Goal: Task Accomplishment & Management: Use online tool/utility

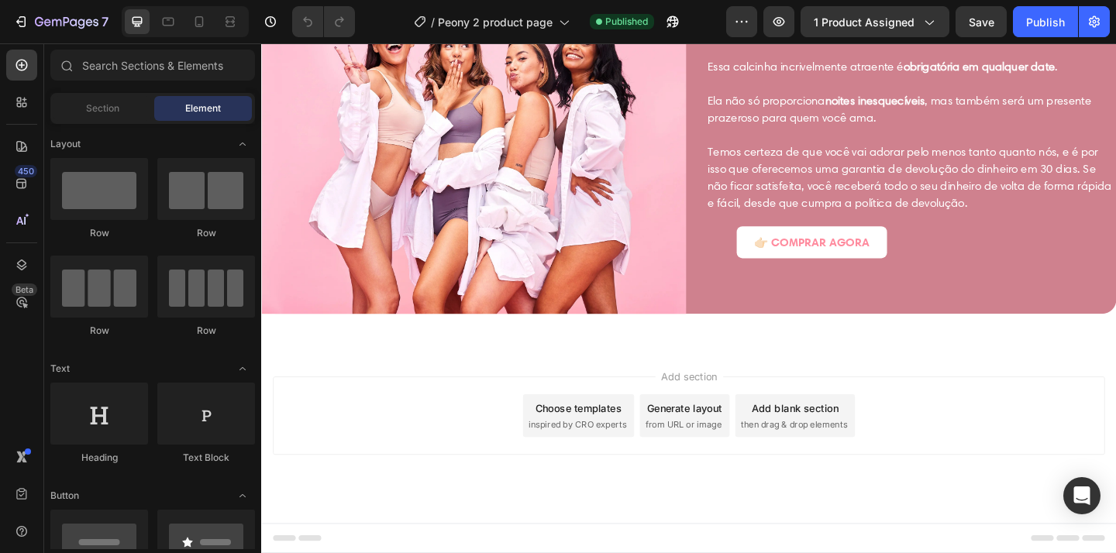
scroll to position [2748, 0]
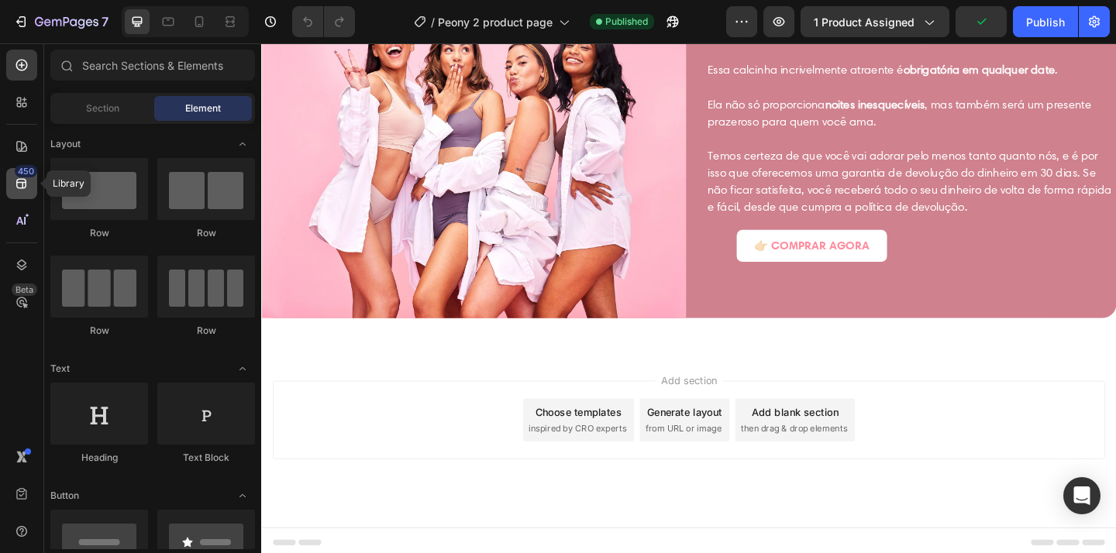
click at [19, 184] on icon at bounding box center [21, 183] width 15 height 15
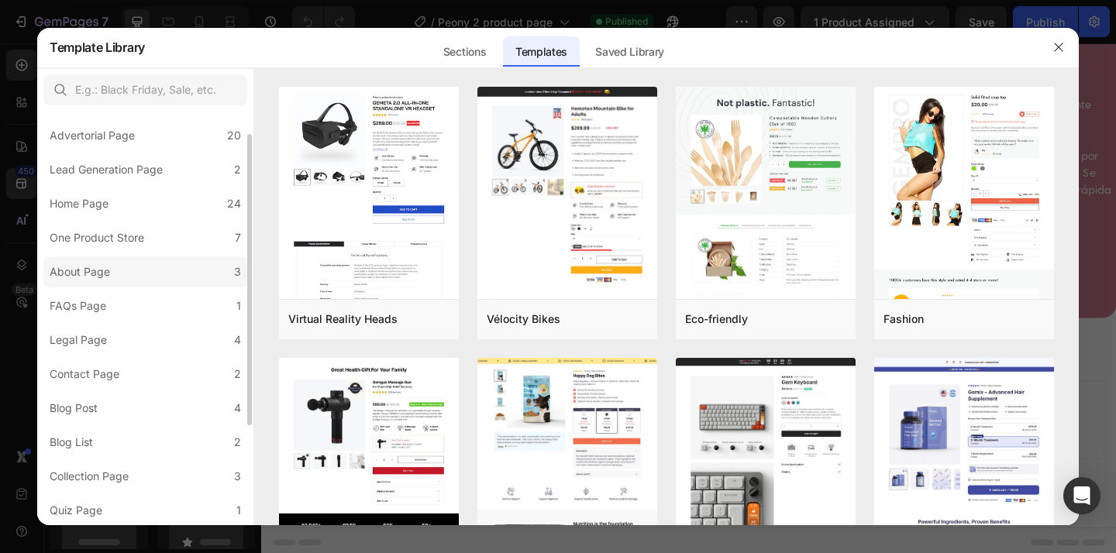
scroll to position [0, 0]
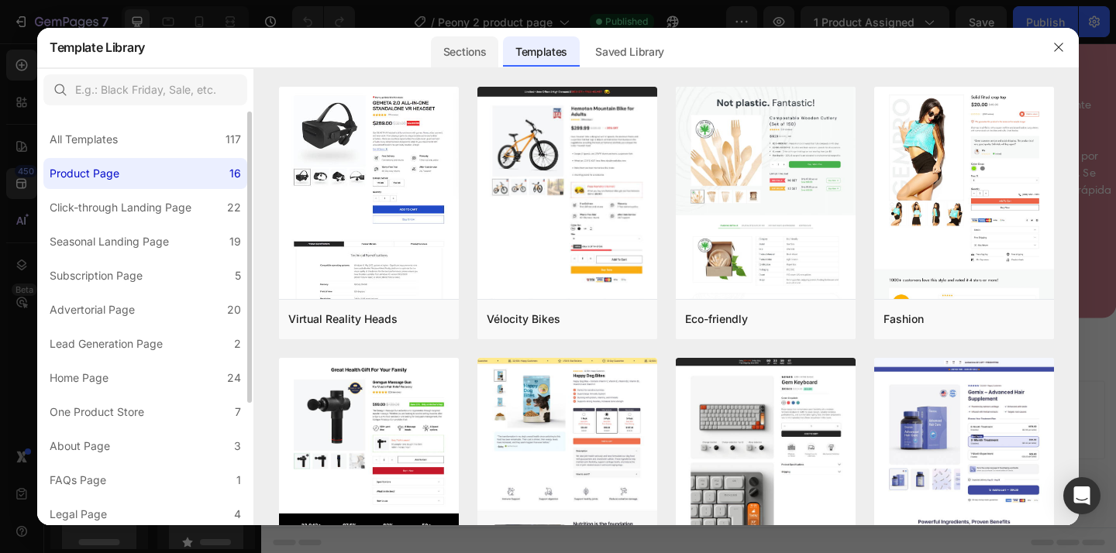
click at [434, 52] on div "Sections" at bounding box center [464, 51] width 67 height 31
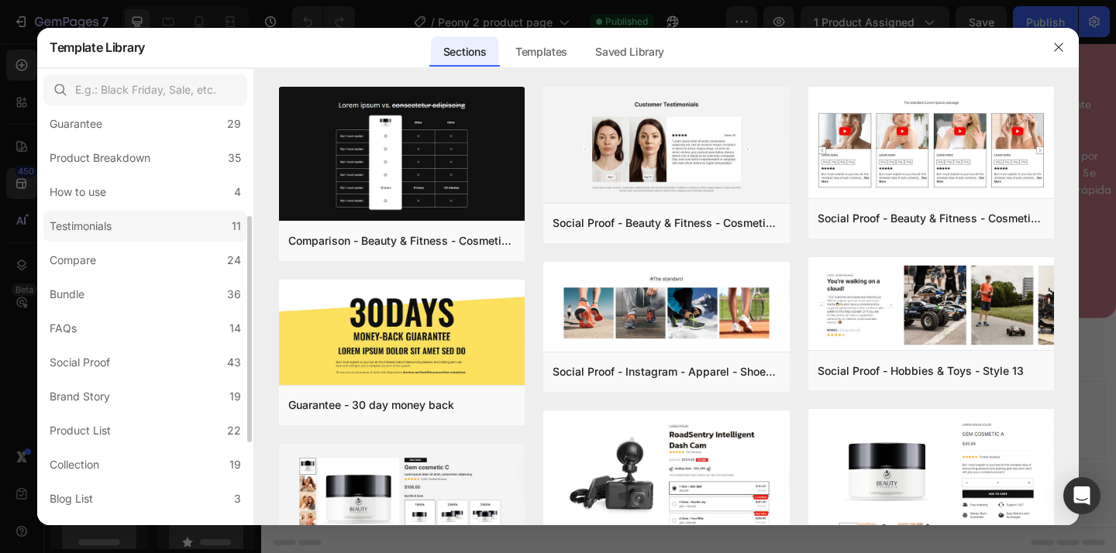
scroll to position [185, 0]
click at [122, 232] on label "Testimonials 11" at bounding box center [145, 227] width 204 height 31
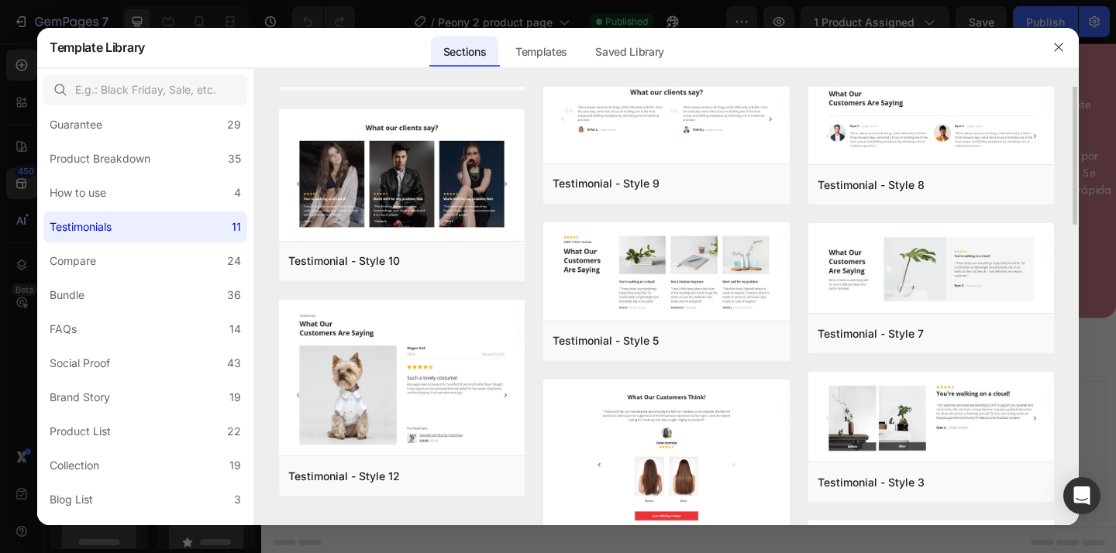
scroll to position [393, 0]
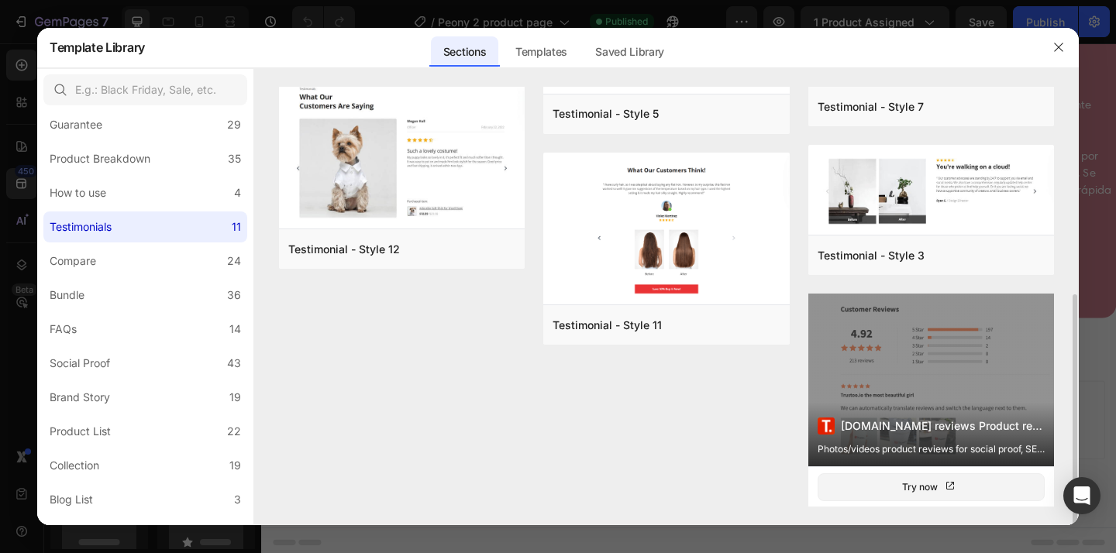
click at [906, 376] on div "[DOMAIN_NAME] reviews Product reviews Photos/videos product reviews for social …" at bounding box center [931, 380] width 246 height 173
click at [905, 377] on div "[DOMAIN_NAME] reviews Product reviews Photos/videos product reviews for social …" at bounding box center [931, 380] width 246 height 173
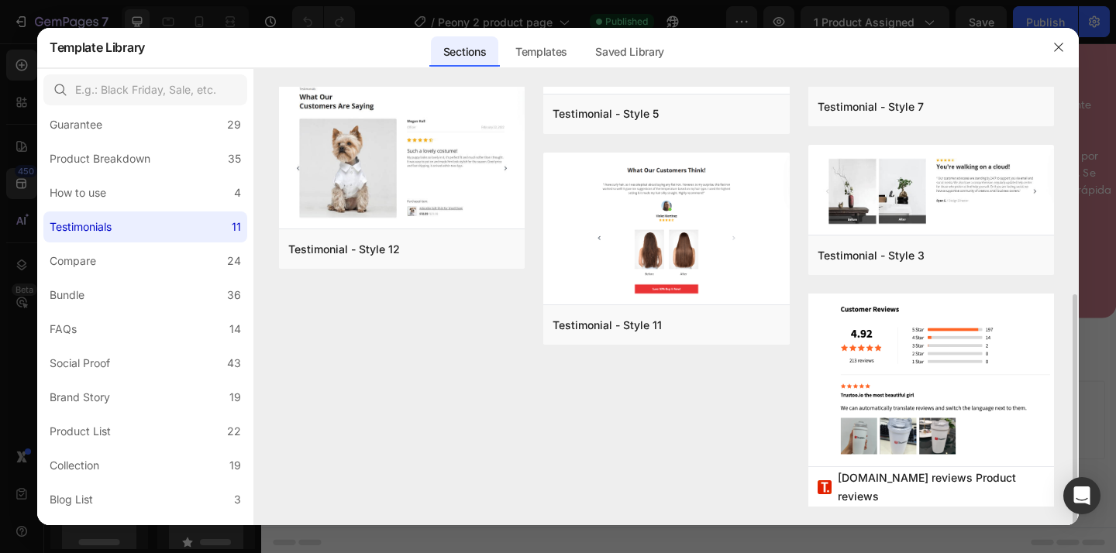
click at [760, 421] on div "Testimonial - Style 1 Add to page Preview Testimonial - Style 10 Add to page Pr…" at bounding box center [666, 110] width 775 height 832
click at [1059, 54] on button "button" at bounding box center [1058, 47] width 25 height 25
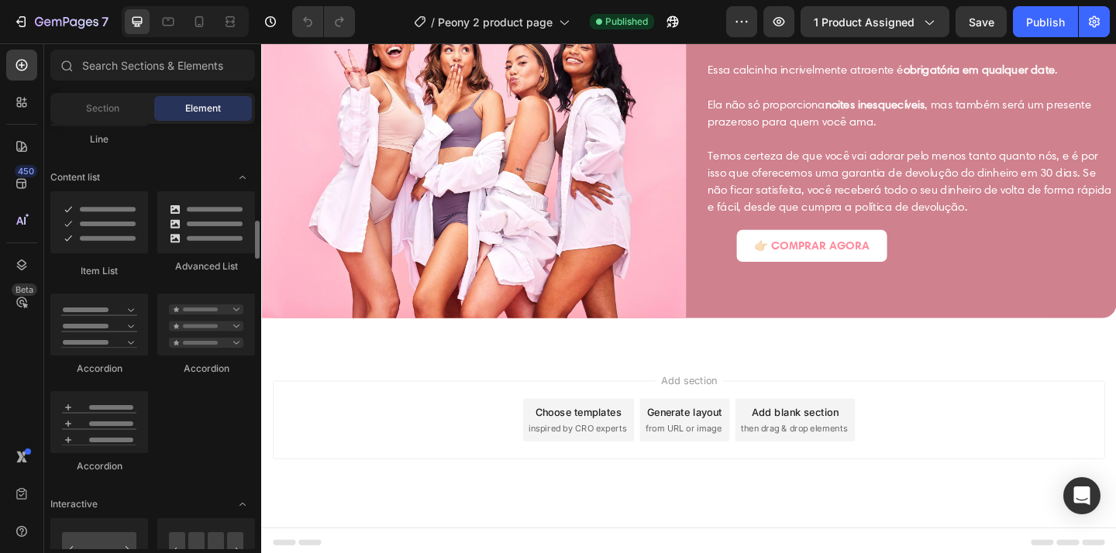
scroll to position [1178, 0]
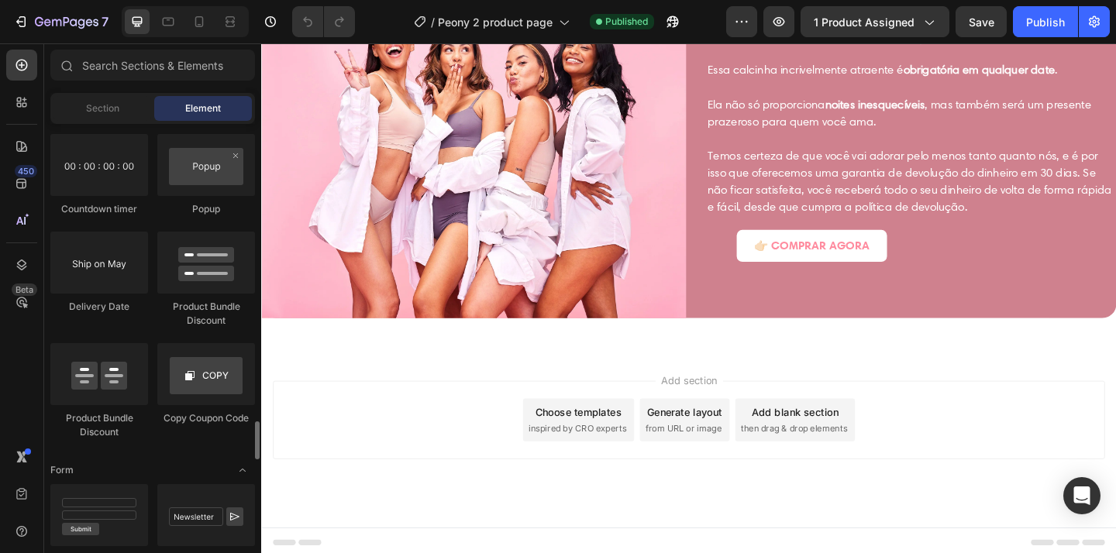
scroll to position [3293, 0]
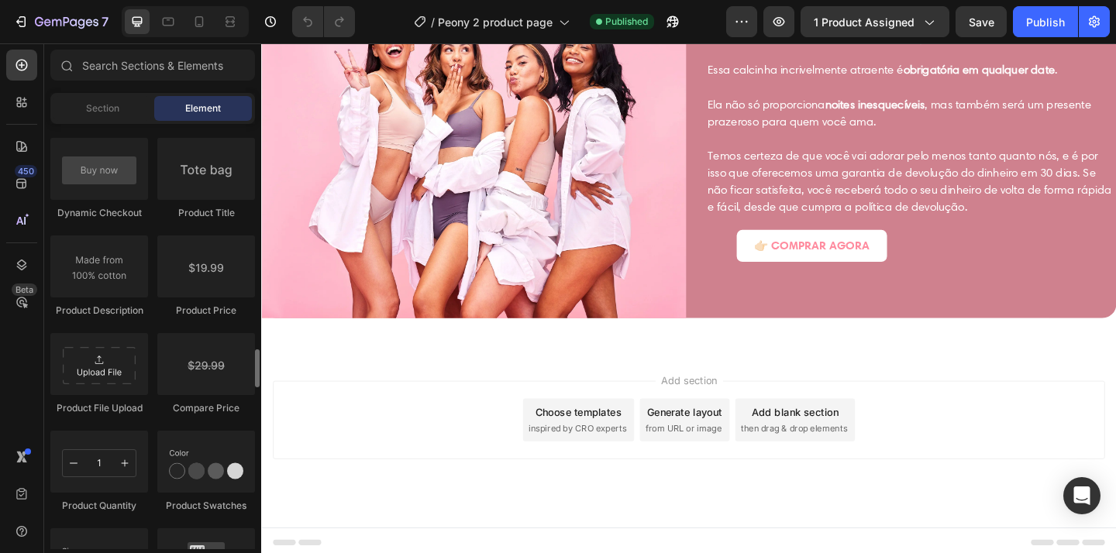
click at [152, 320] on div "Product Product Product Product List Related Products Sticky Add to Cart Add to…" at bounding box center [152, 232] width 205 height 1175
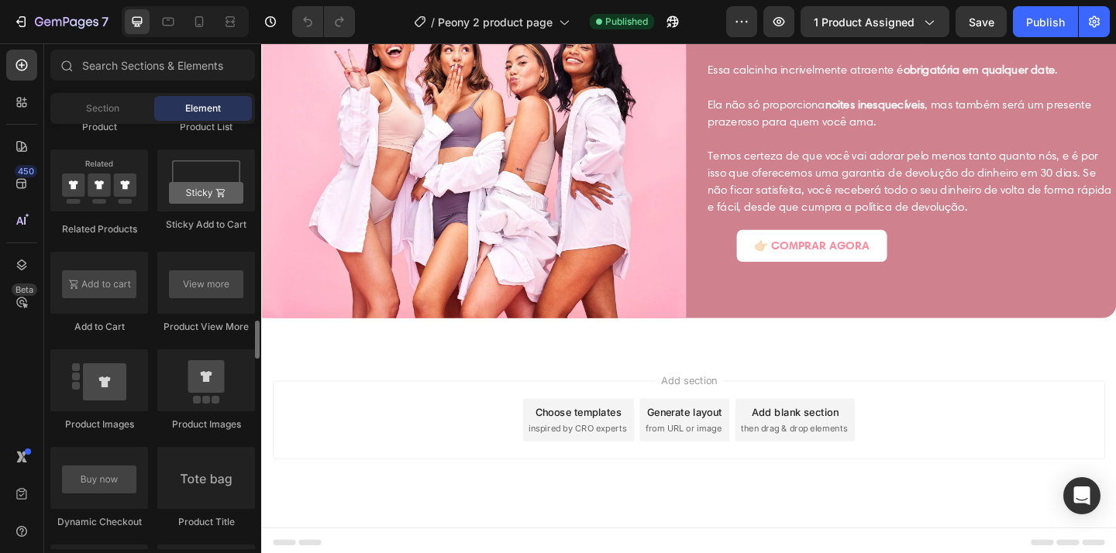
click at [153, 319] on div "Product Product Product Product List Related Products Sticky Add to Cart Add to…" at bounding box center [152, 541] width 205 height 1175
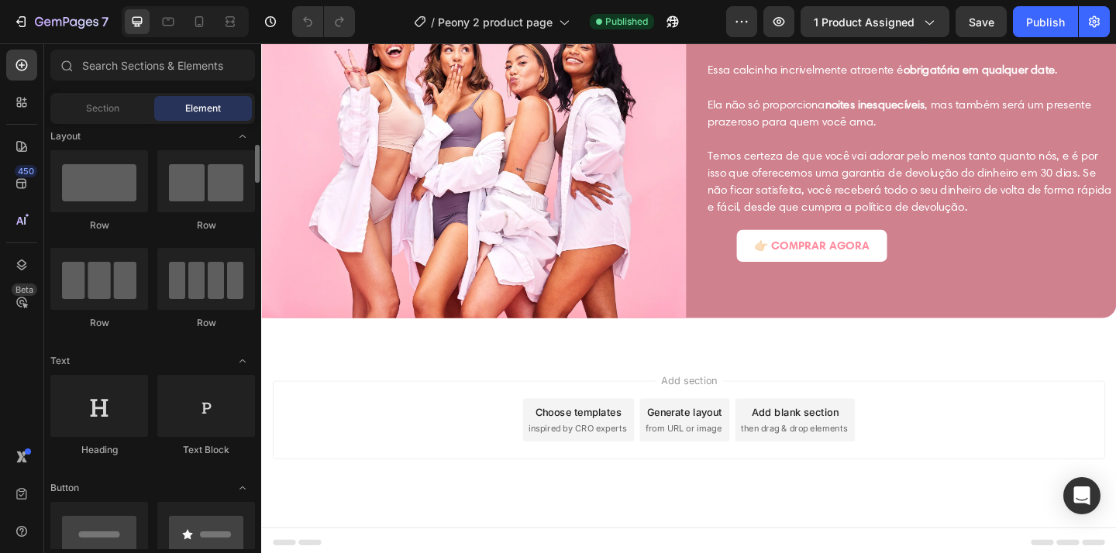
scroll to position [0, 0]
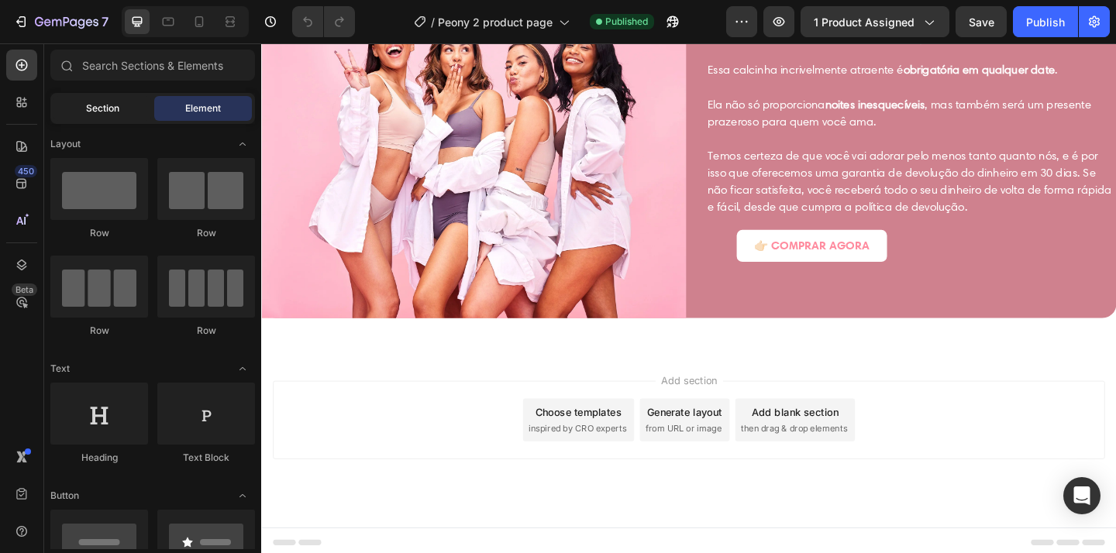
click at [113, 107] on span "Section" at bounding box center [102, 108] width 33 height 14
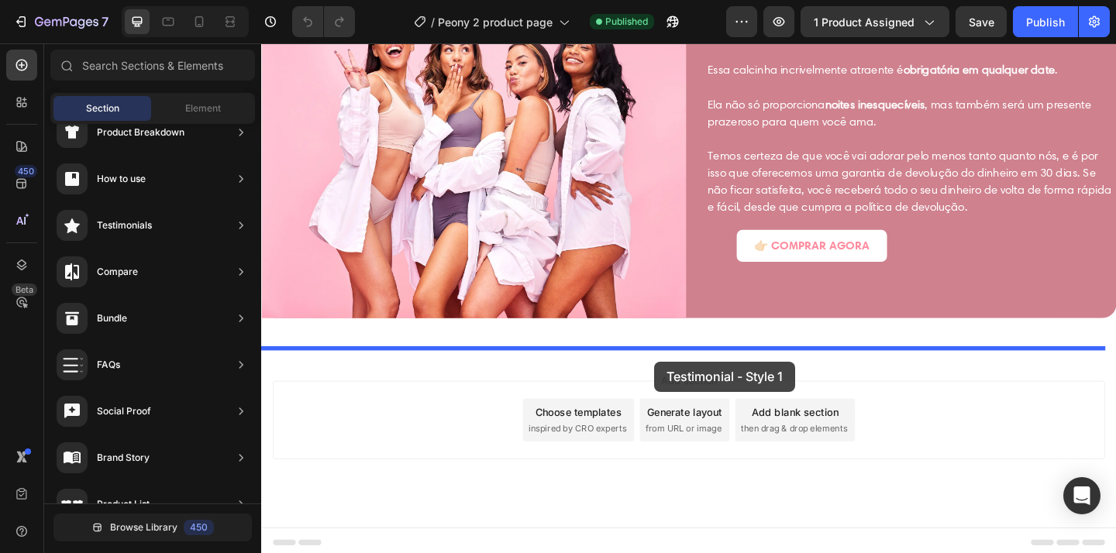
drag, startPoint x: 632, startPoint y: 189, endPoint x: 688, endPoint y: 388, distance: 206.8
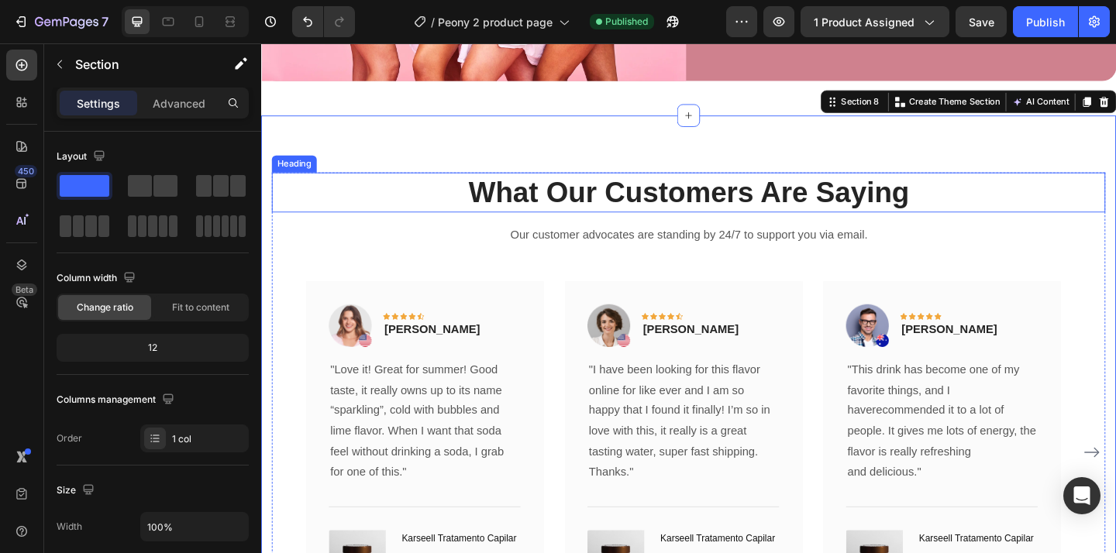
scroll to position [3026, 0]
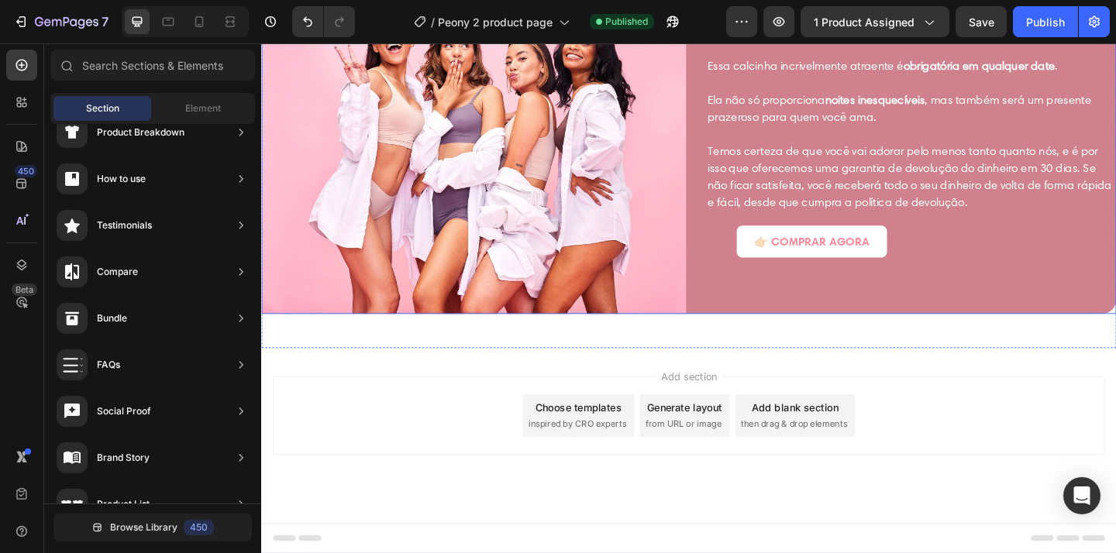
scroll to position [2748, 0]
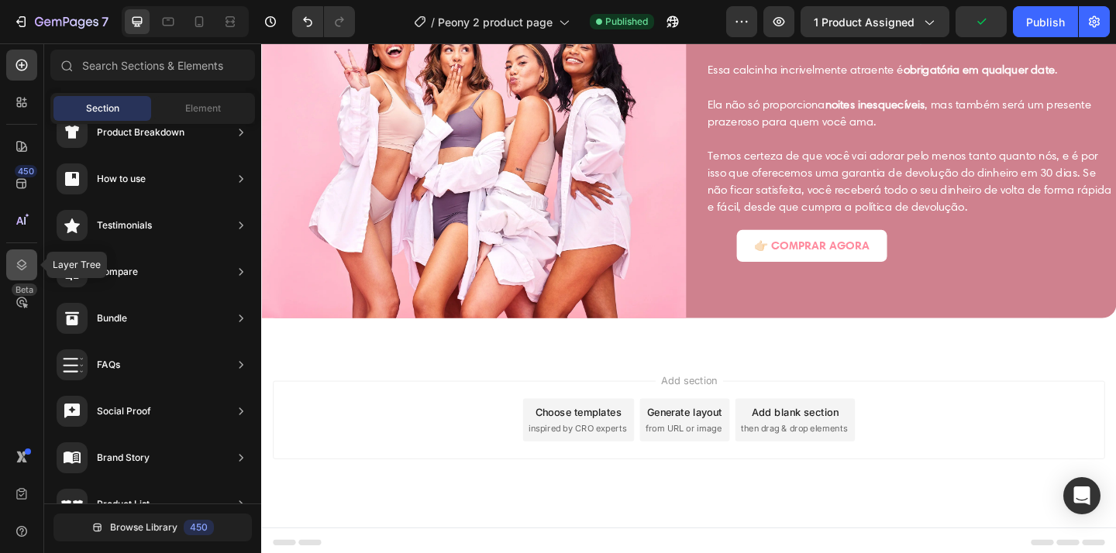
click at [23, 273] on div at bounding box center [21, 264] width 31 height 31
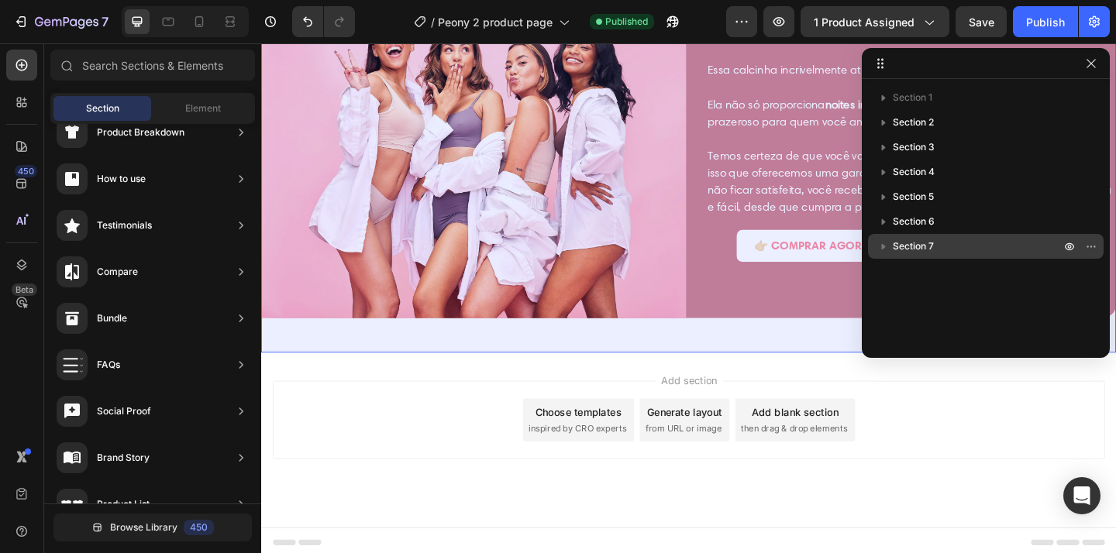
click at [886, 246] on icon "button" at bounding box center [883, 246] width 15 height 15
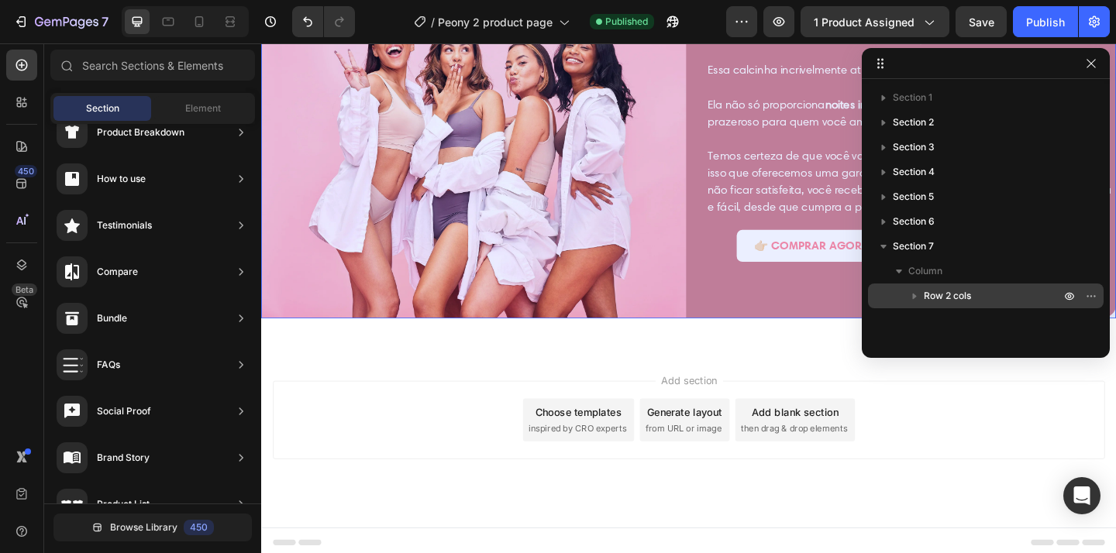
click at [913, 296] on icon "button" at bounding box center [915, 297] width 4 height 6
click at [913, 296] on icon "button" at bounding box center [914, 296] width 6 height 4
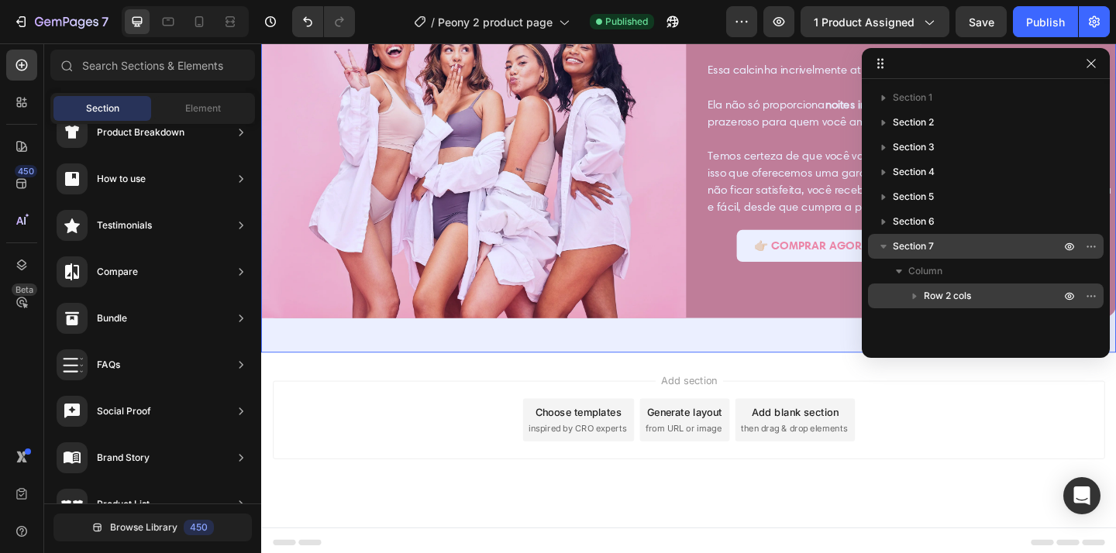
click at [883, 251] on icon "button" at bounding box center [883, 246] width 15 height 15
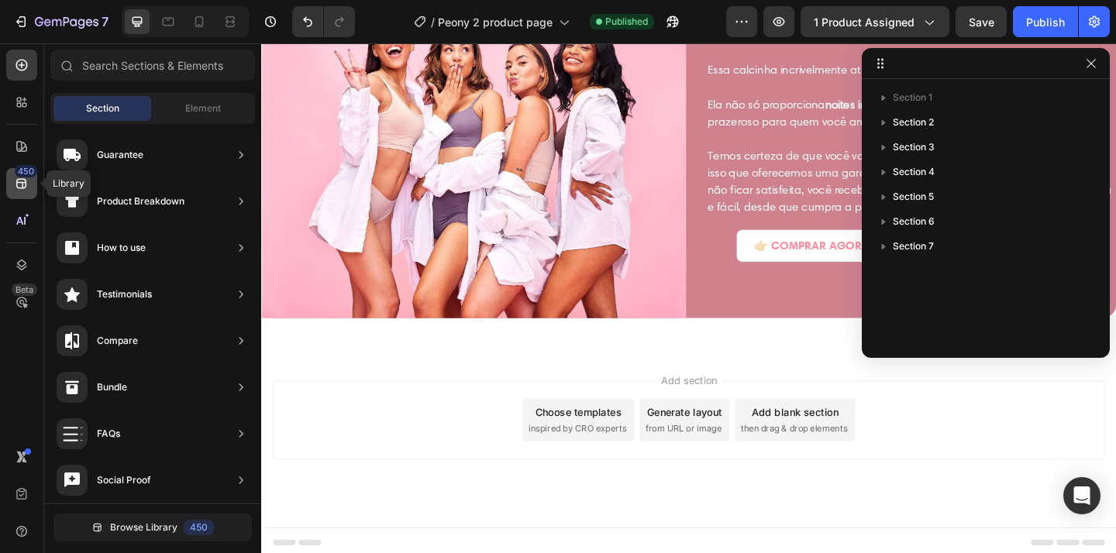
click at [22, 187] on icon at bounding box center [21, 184] width 10 height 10
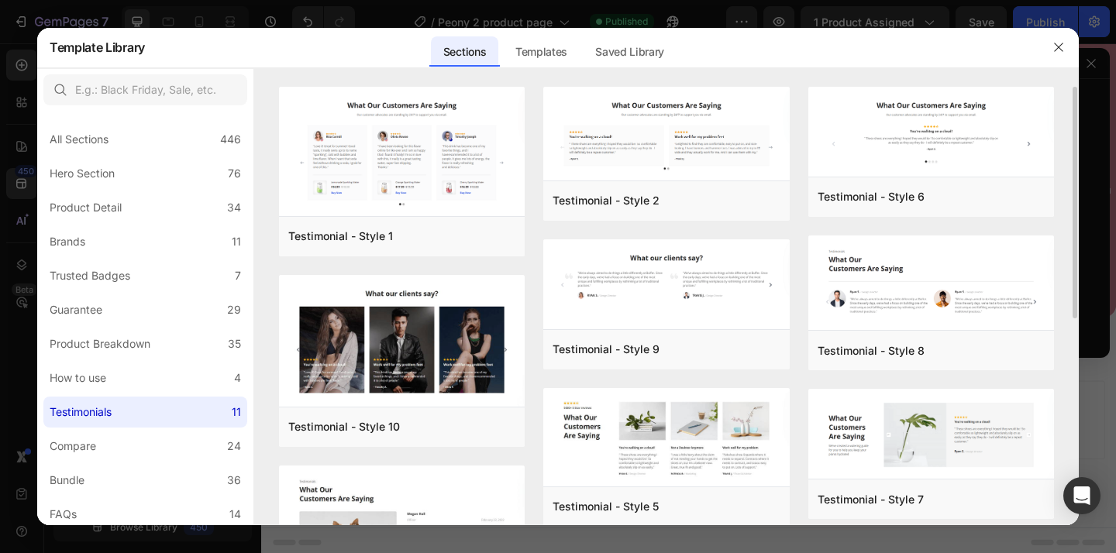
click at [260, 260] on div "Testimonial - Style 1 Add to page Preview Testimonial - Style 10 Add to page Pr…" at bounding box center [666, 306] width 824 height 439
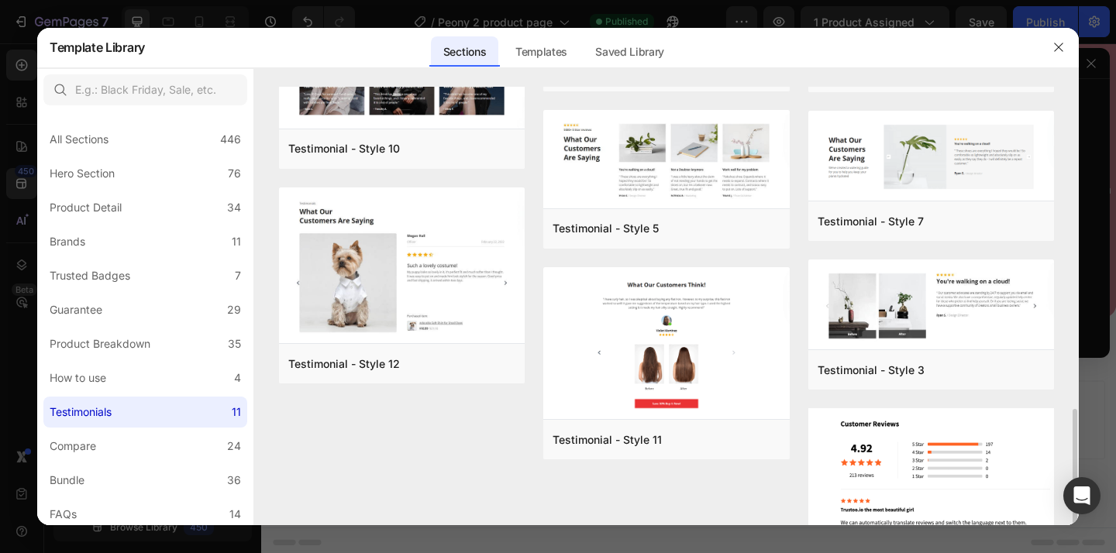
scroll to position [393, 0]
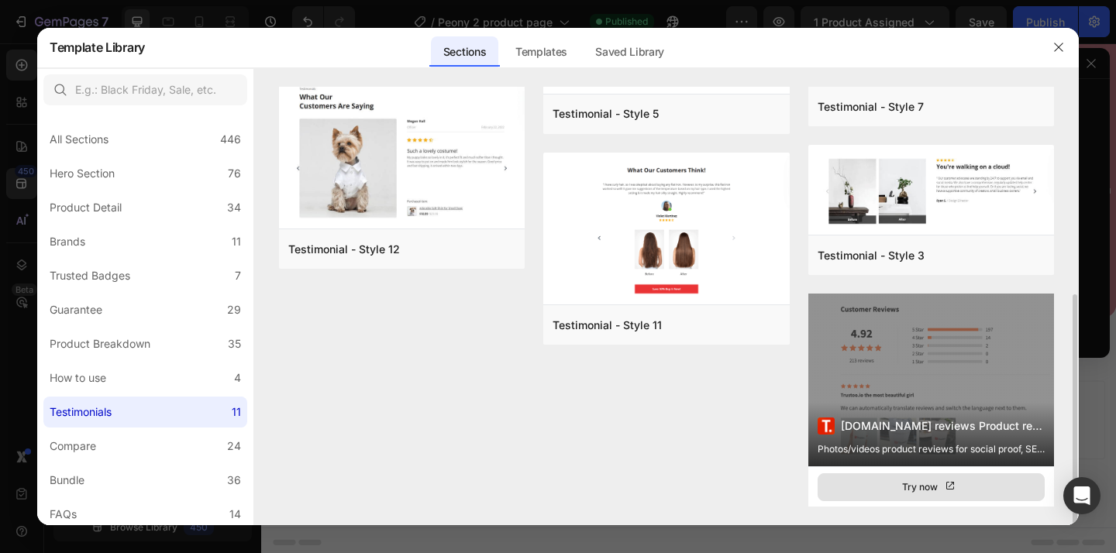
click at [909, 483] on div "Try now" at bounding box center [930, 487] width 57 height 15
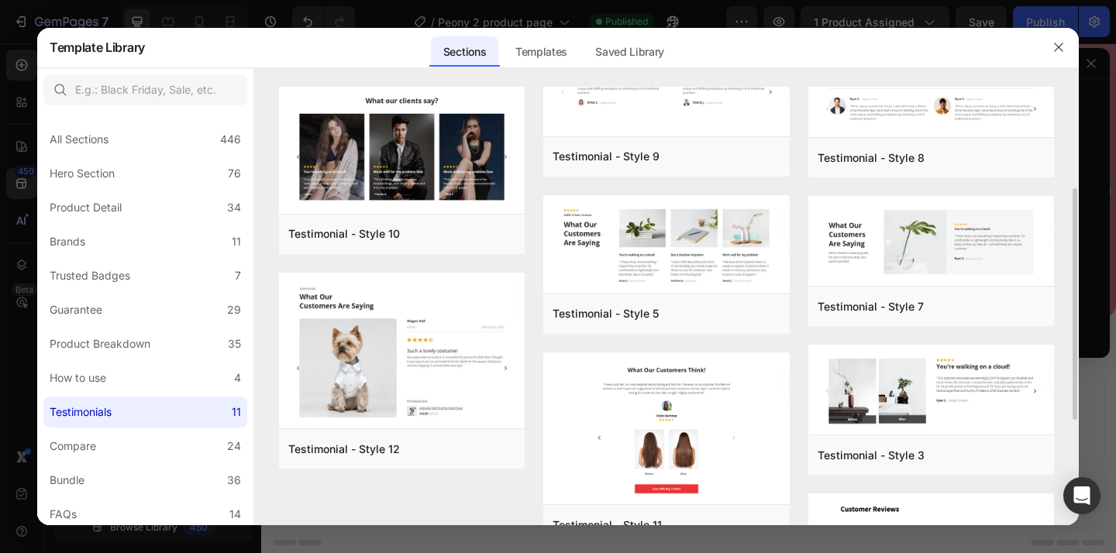
click at [799, 230] on div "Testimonial - Style 1 Add to page Preview Testimonial - Style 10 Add to page Pr…" at bounding box center [666, 310] width 775 height 832
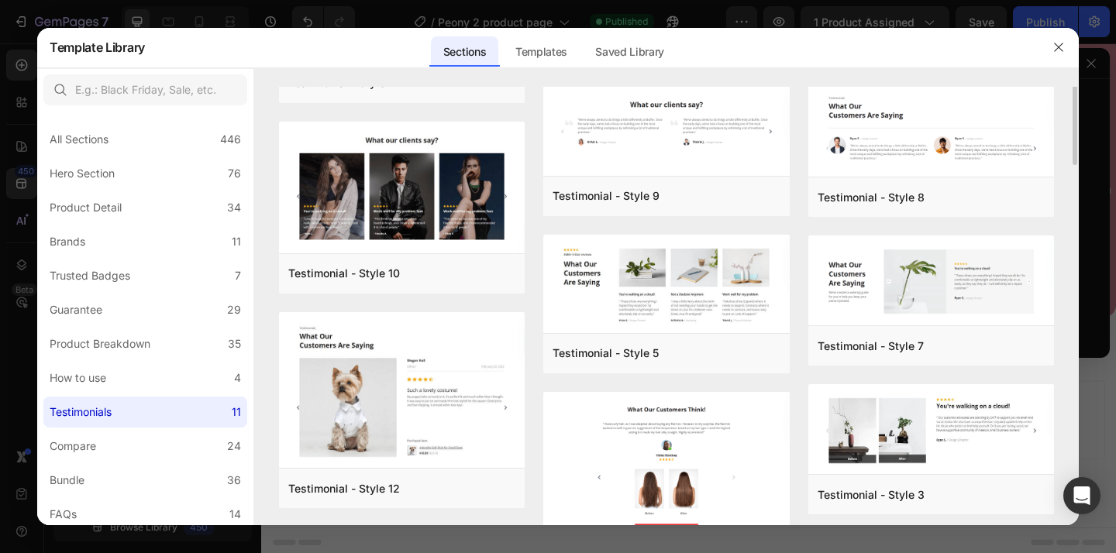
scroll to position [0, 0]
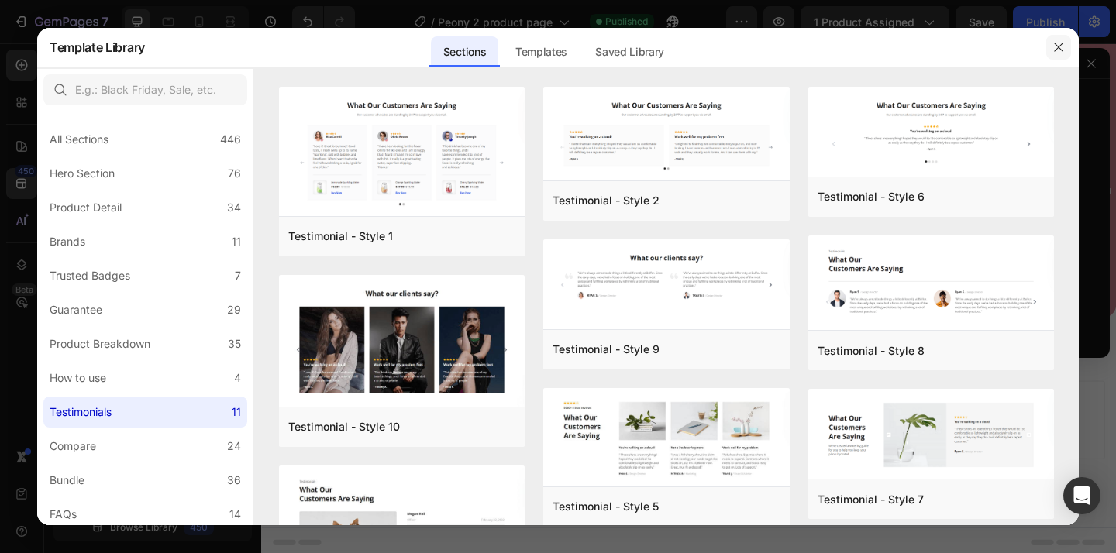
click at [1063, 46] on icon "button" at bounding box center [1058, 47] width 12 height 12
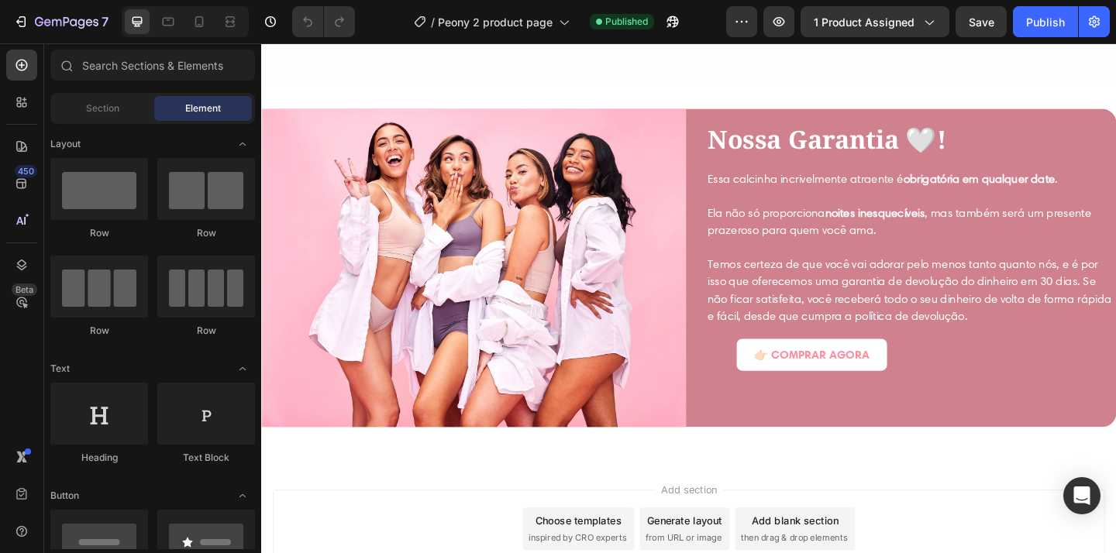
scroll to position [2748, 0]
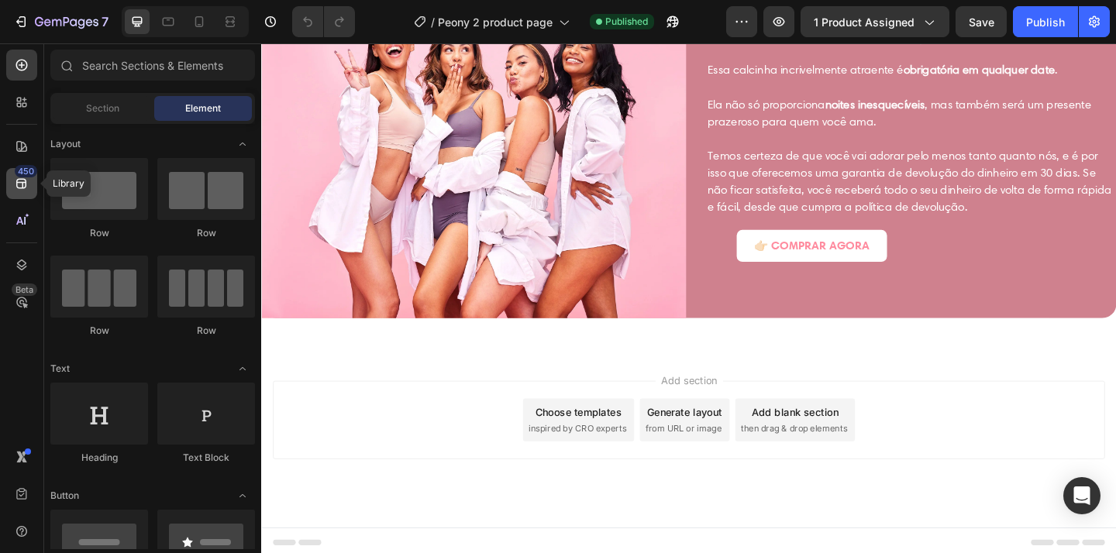
click at [19, 180] on icon at bounding box center [21, 183] width 15 height 15
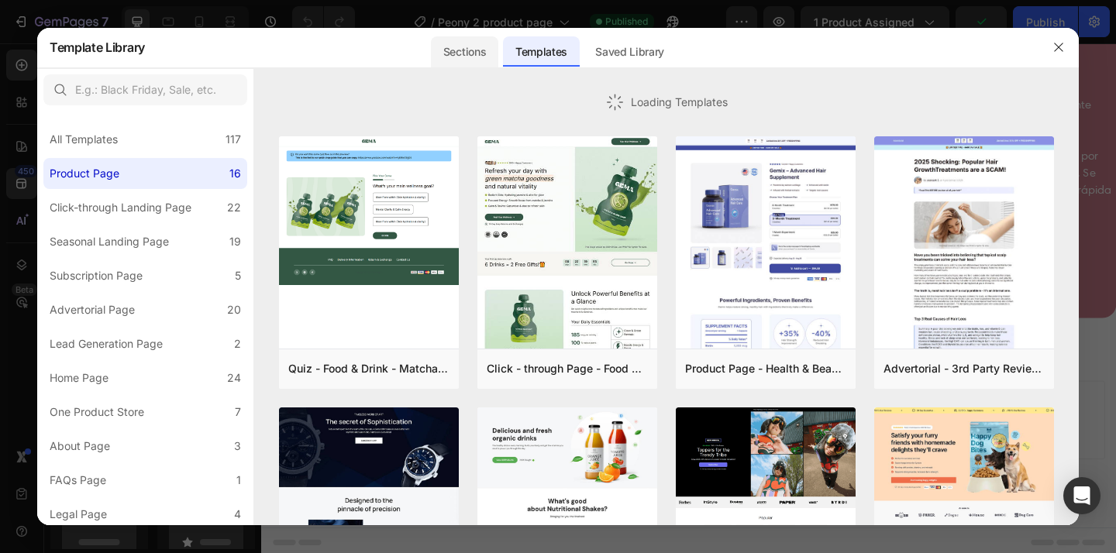
click at [471, 62] on div "Sections" at bounding box center [464, 51] width 67 height 31
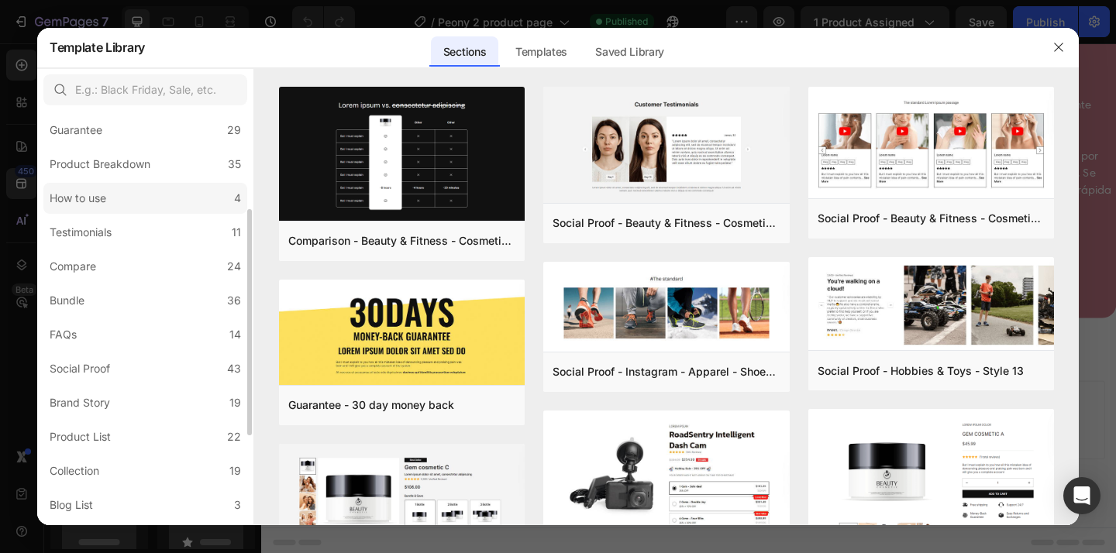
scroll to position [151, 0]
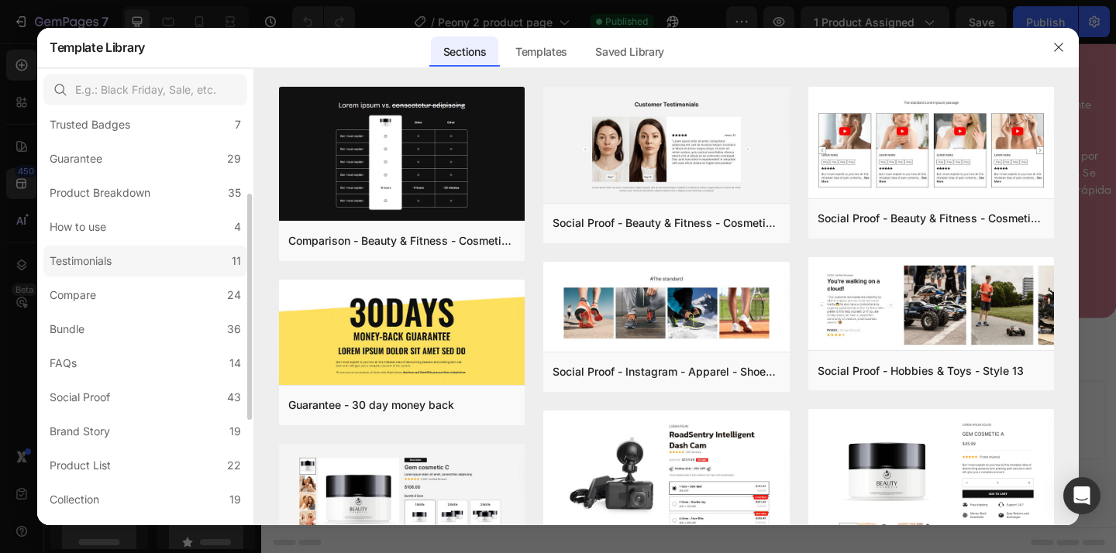
click at [110, 252] on div "Testimonials" at bounding box center [81, 261] width 62 height 19
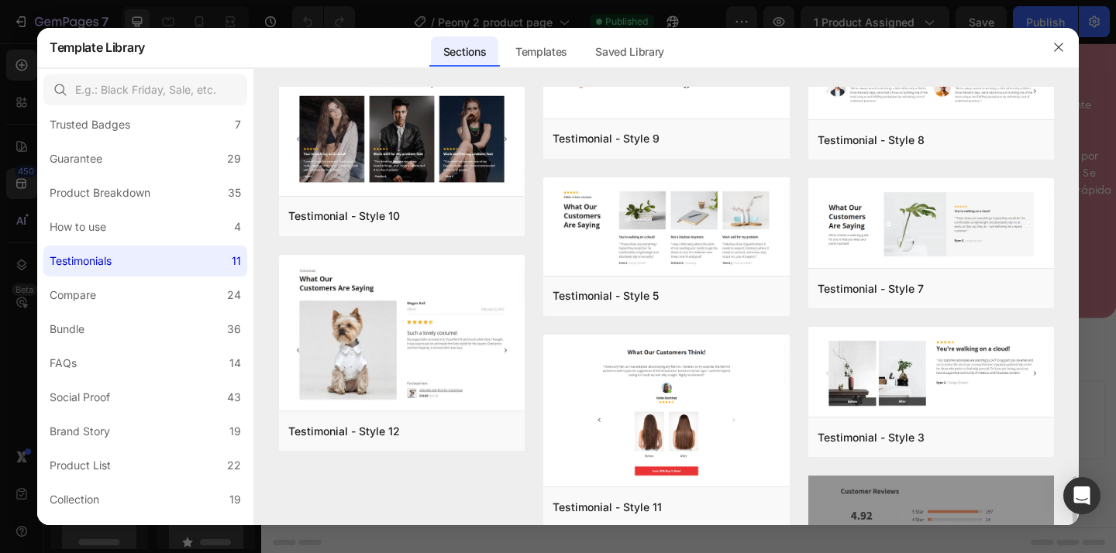
scroll to position [393, 0]
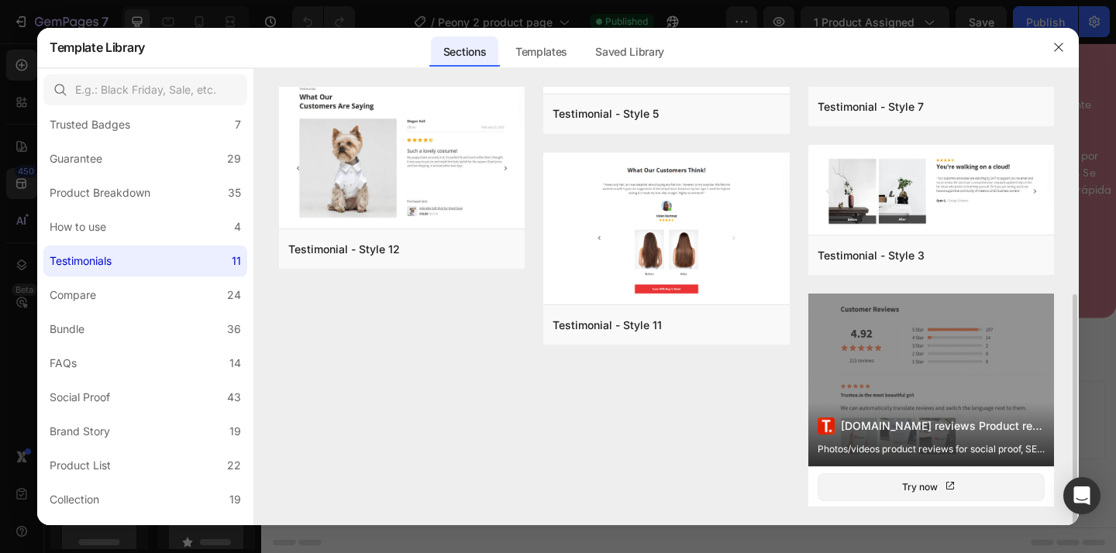
click at [972, 333] on div "[DOMAIN_NAME] reviews Product reviews Photos/videos product reviews for social …" at bounding box center [931, 380] width 246 height 173
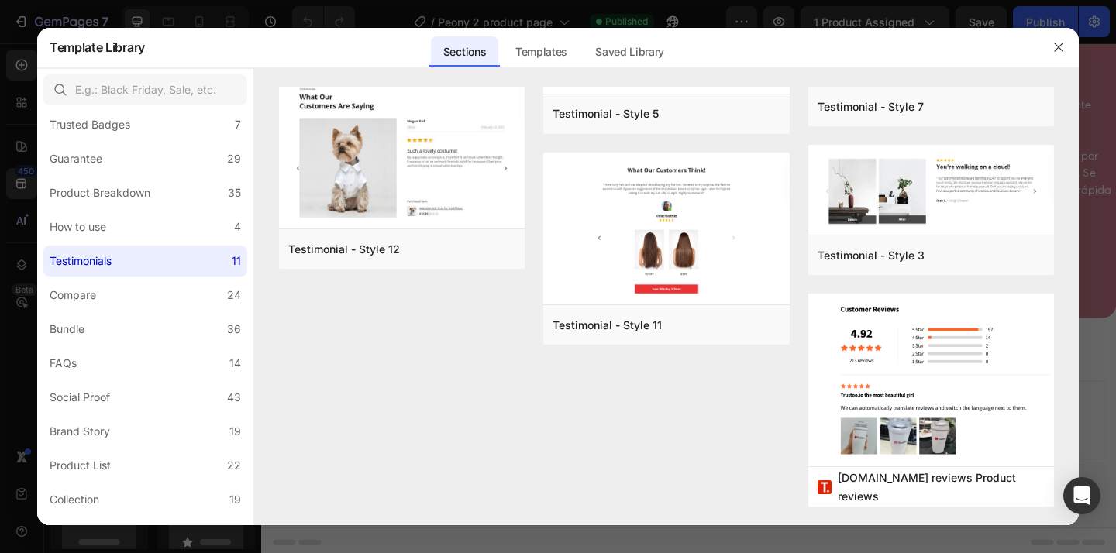
click at [1103, 300] on div at bounding box center [558, 276] width 1116 height 553
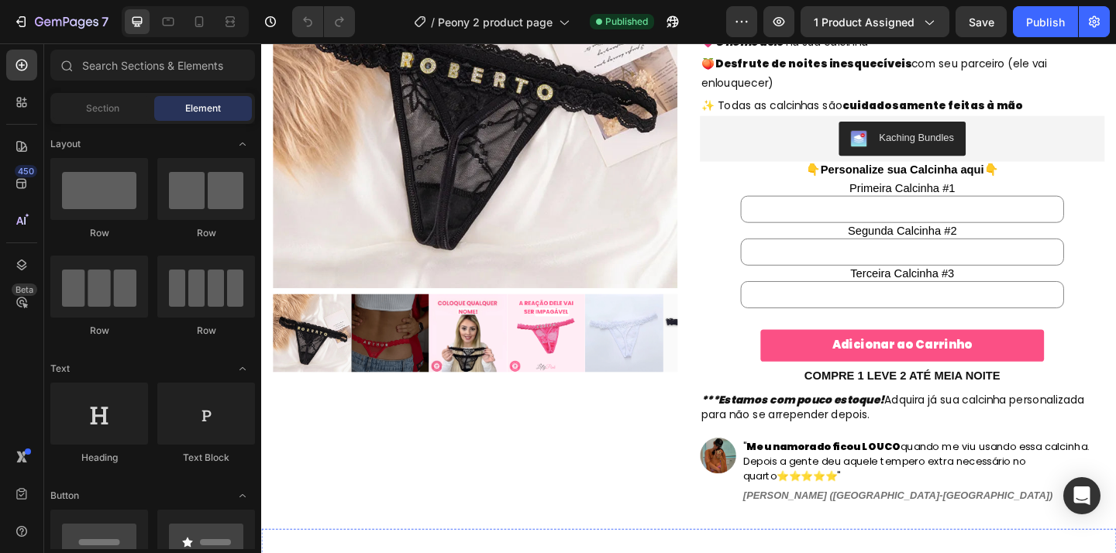
scroll to position [0, 0]
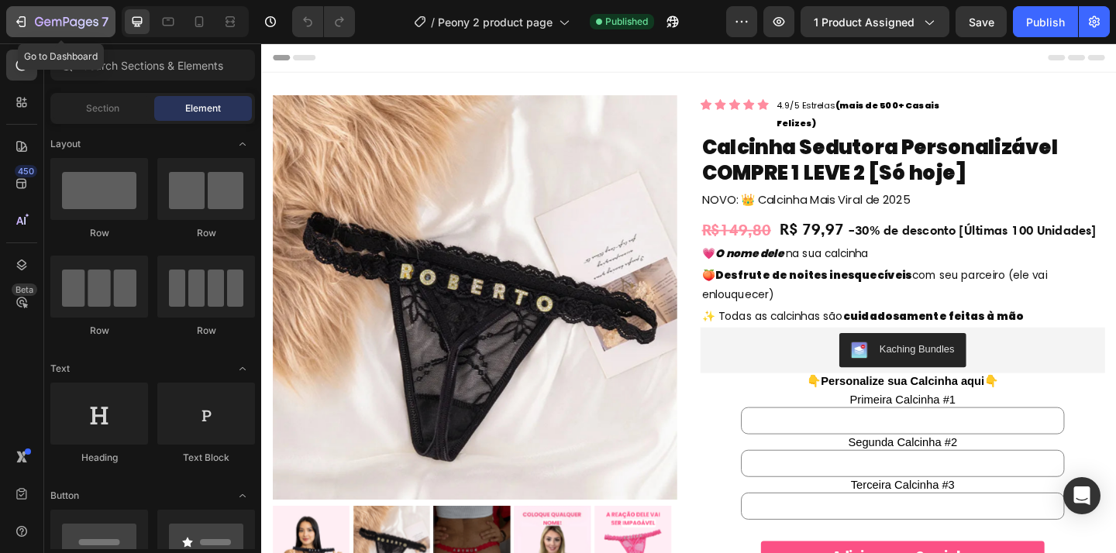
click at [20, 25] on icon "button" at bounding box center [20, 21] width 15 height 15
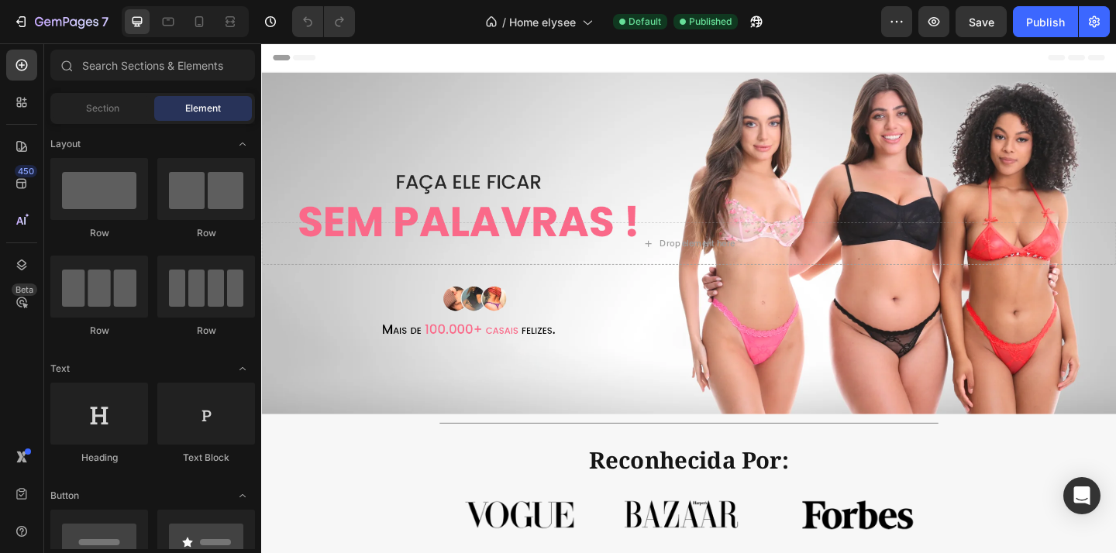
click at [184, 22] on div at bounding box center [185, 21] width 127 height 31
click at [198, 21] on icon at bounding box center [198, 21] width 15 height 15
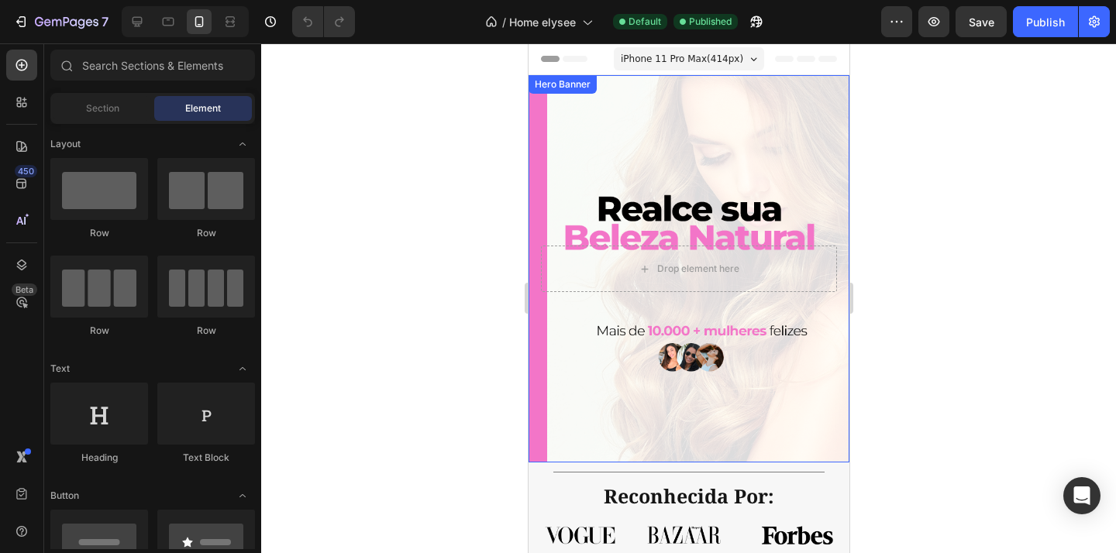
click at [698, 167] on div "Background Image" at bounding box center [688, 268] width 321 height 387
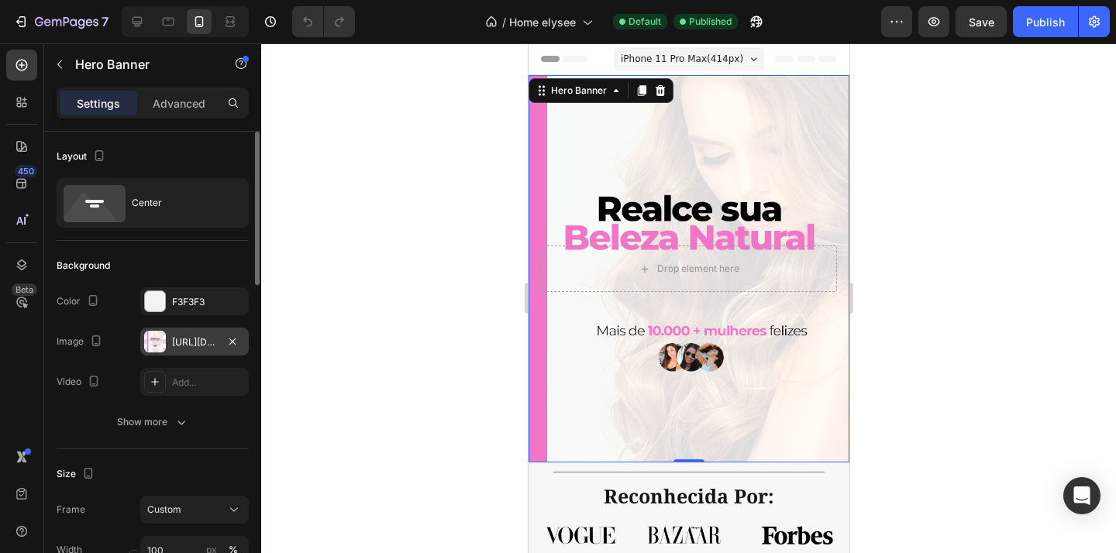
click at [187, 346] on div "https://cdn.shopify.com/s/files/1/0573/4616/2759/files/gempages_511673434275579…" at bounding box center [194, 342] width 45 height 14
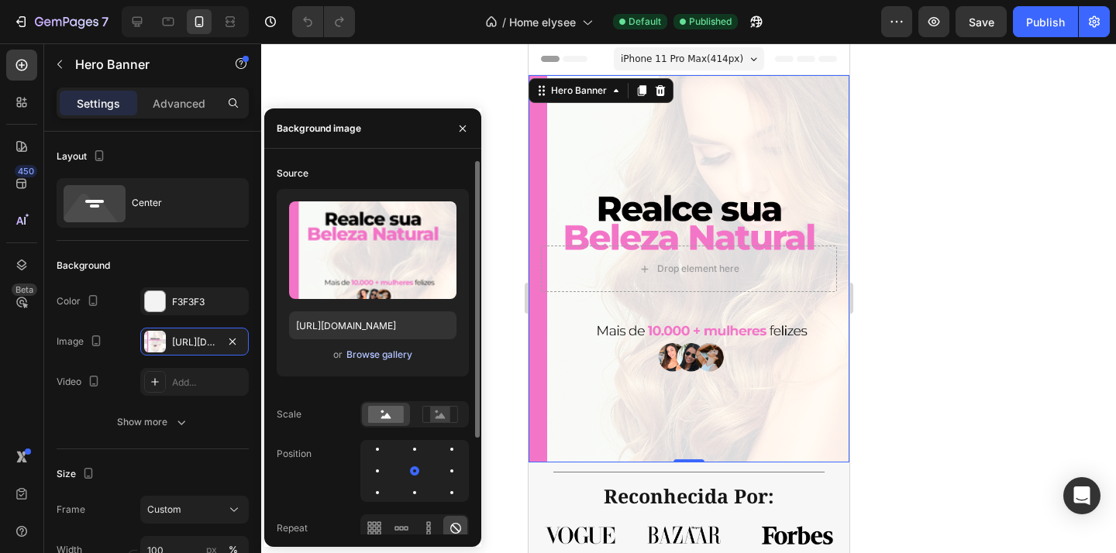
click at [387, 358] on div "Browse gallery" at bounding box center [379, 355] width 66 height 14
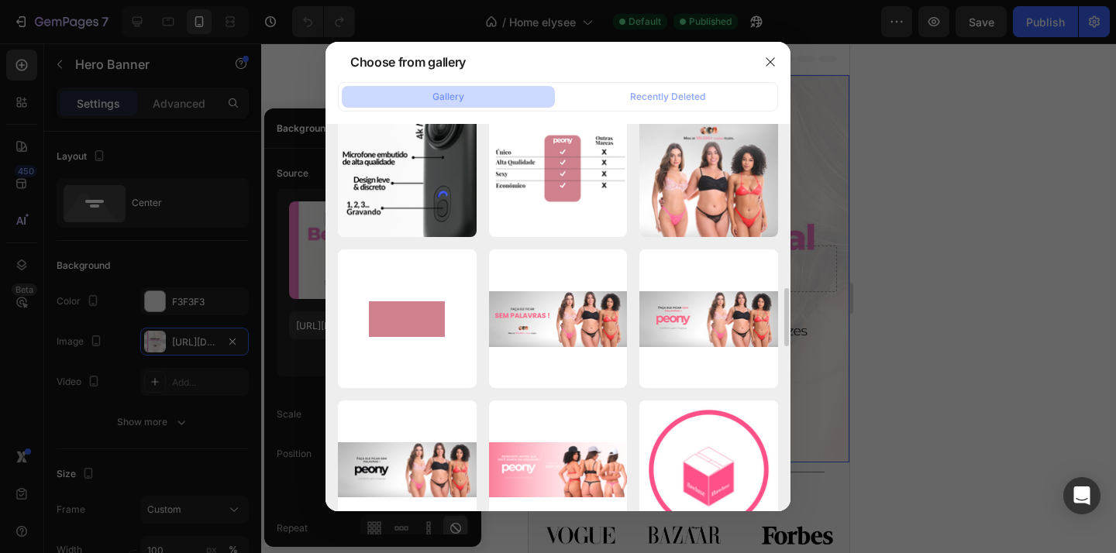
scroll to position [1089, 0]
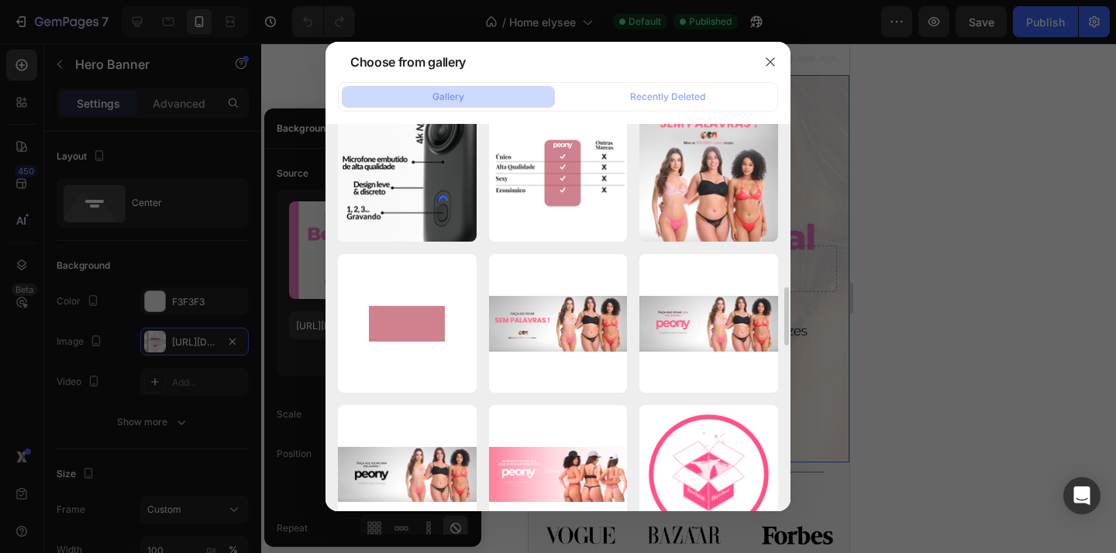
click at [630, 231] on div "insta.png 23.89 kb RODAPE BANNR.png 40.41 kb BANNER2.png 746.55 kb CELULAR.png …" at bounding box center [558, 323] width 440 height 2551
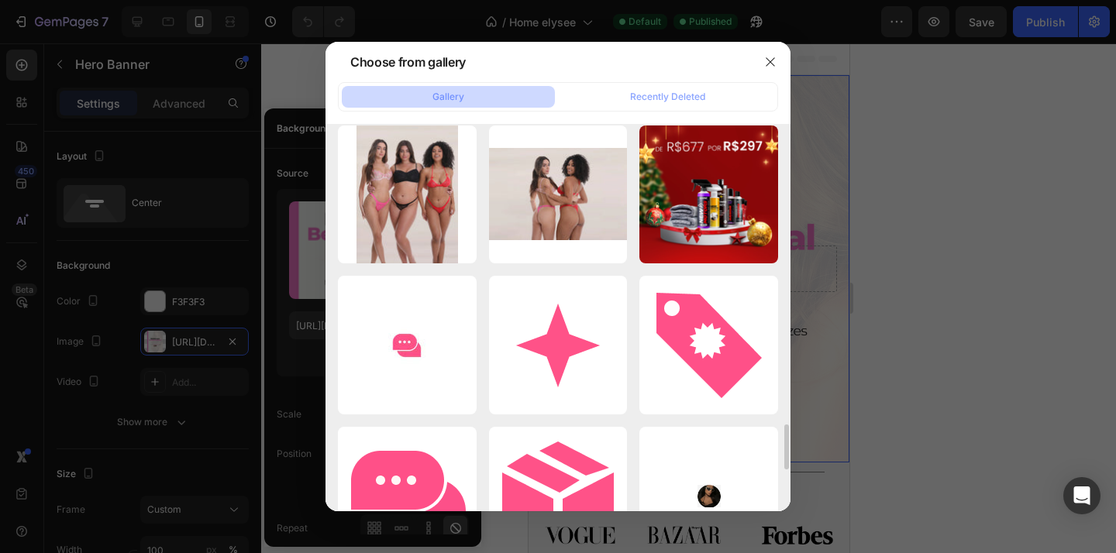
scroll to position [2579, 0]
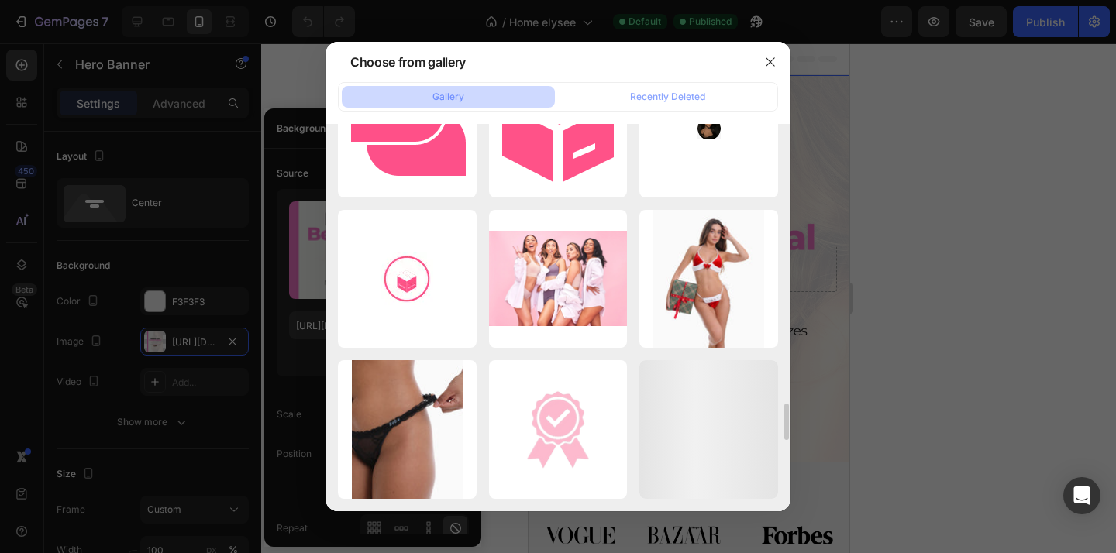
scroll to position [2944, 0]
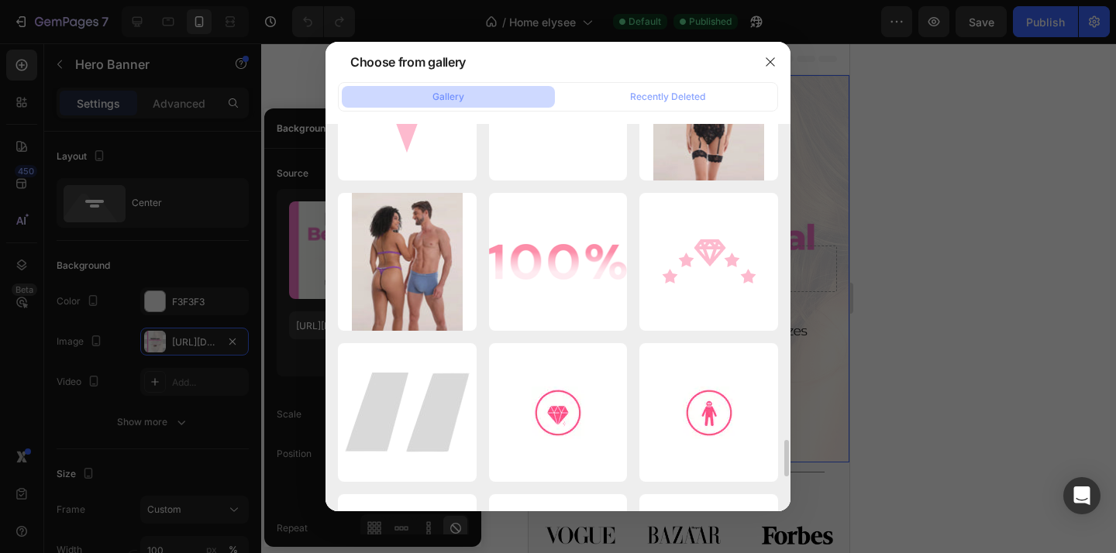
scroll to position [3416, 0]
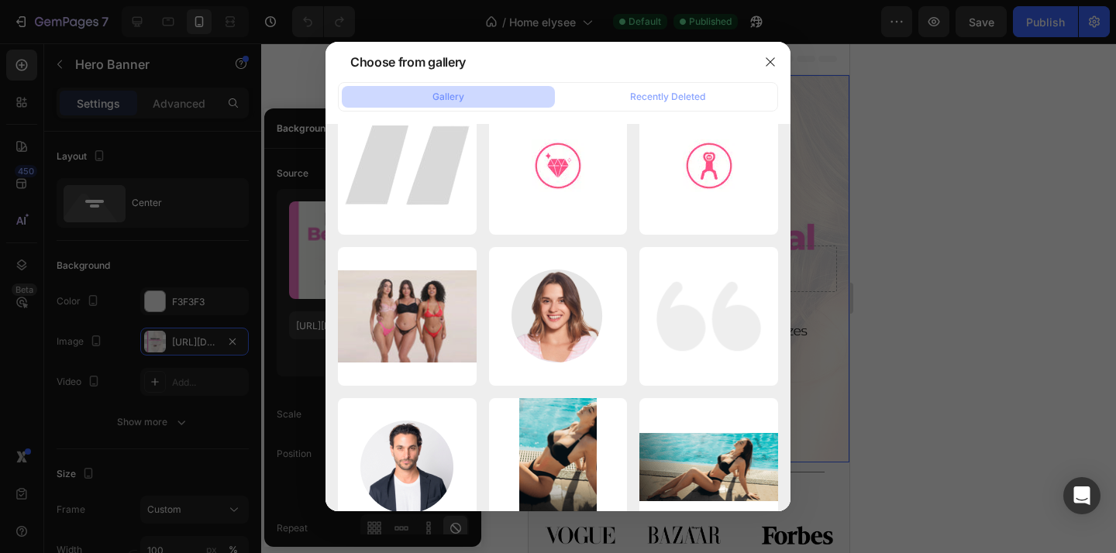
scroll to position [3697, 0]
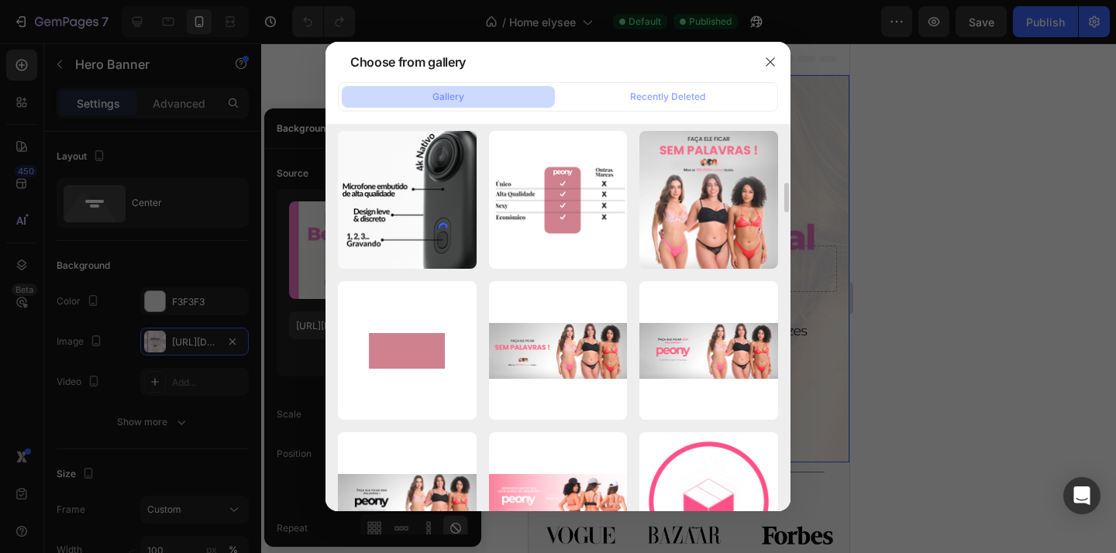
scroll to position [1028, 0]
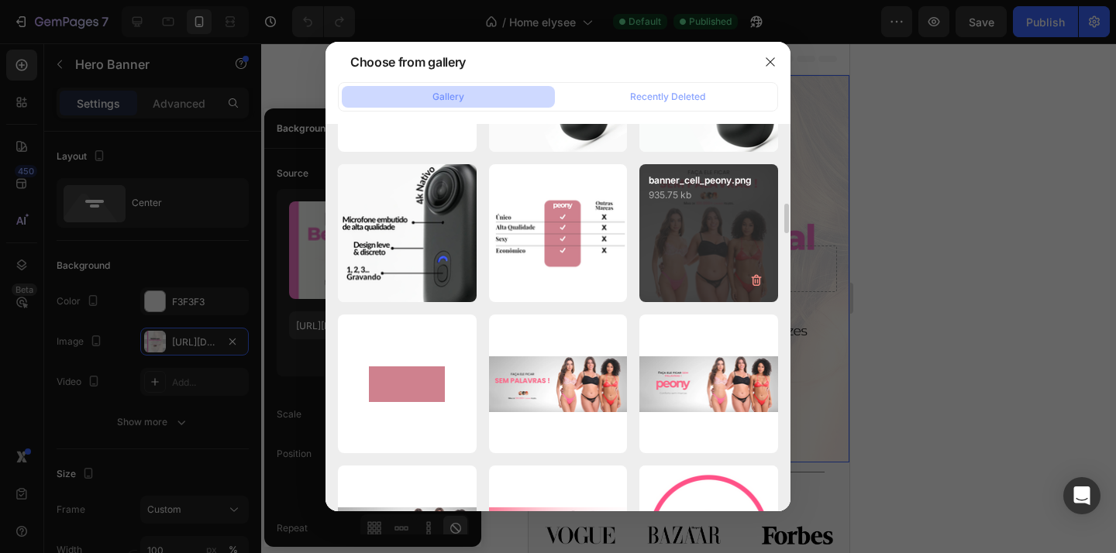
click at [658, 236] on div "banner_cell_peony.png 935.75 kb" at bounding box center [708, 233] width 139 height 139
type input "https://cdn.shopify.com/s/files/1/0573/4616/2759/files/gempages_511673434275579…"
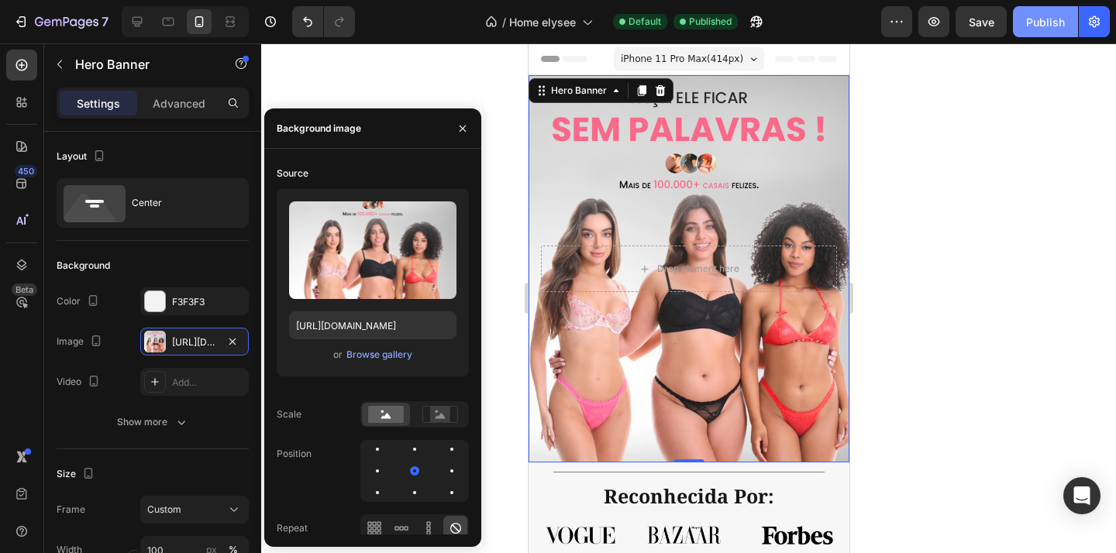
click at [1040, 12] on button "Publish" at bounding box center [1045, 21] width 65 height 31
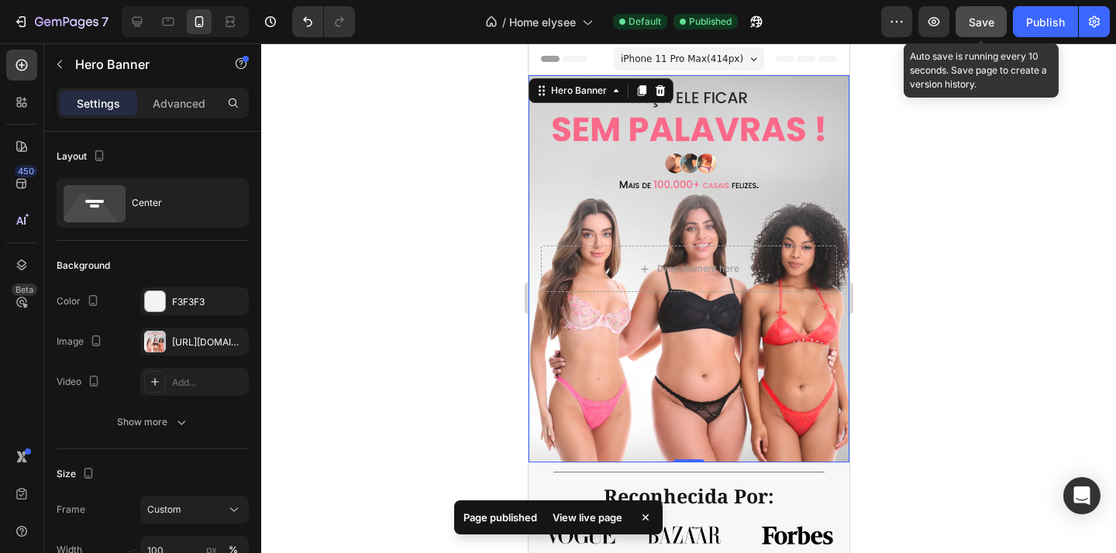
click at [996, 18] on button "Save" at bounding box center [980, 21] width 51 height 31
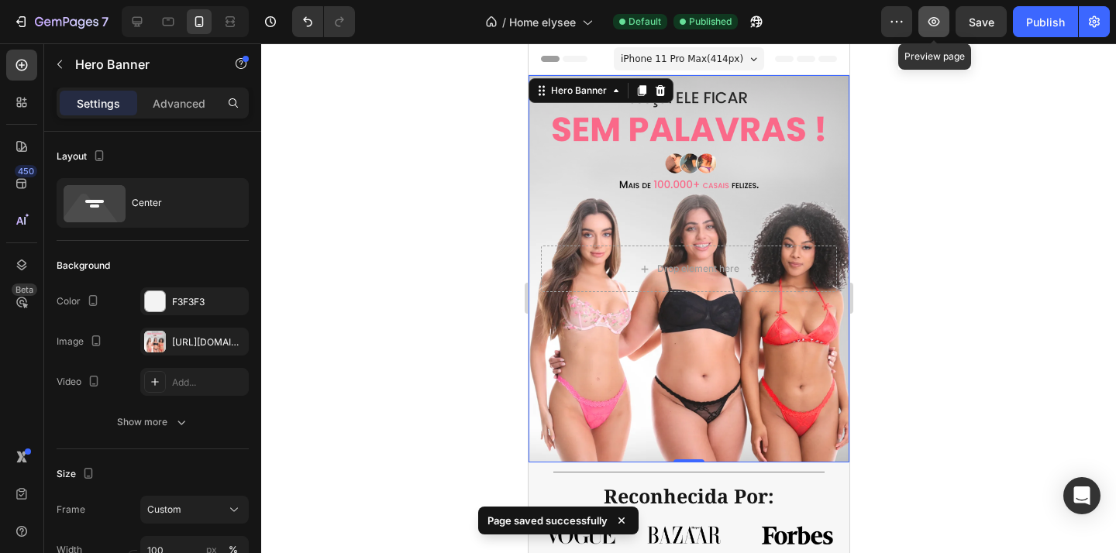
click at [937, 22] on icon "button" at bounding box center [933, 21] width 15 height 15
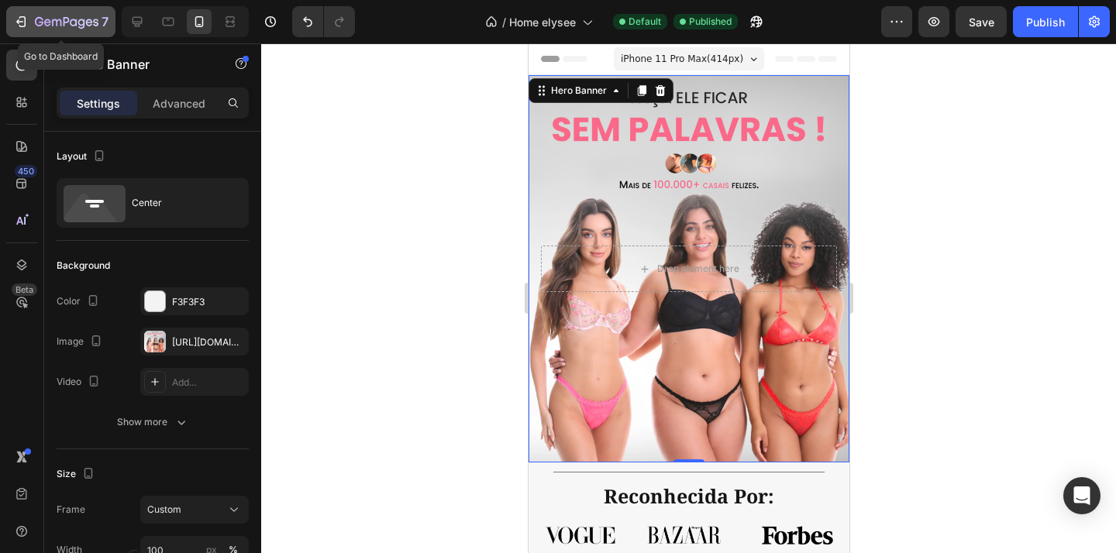
click at [15, 22] on icon "button" at bounding box center [20, 21] width 15 height 15
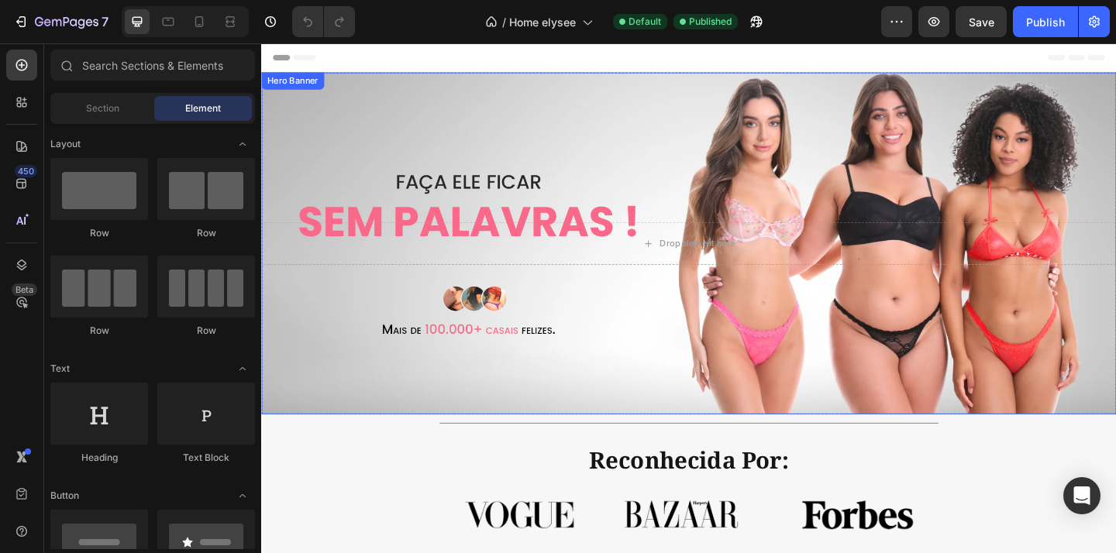
click at [512, 167] on div "Background Image" at bounding box center [726, 261] width 930 height 372
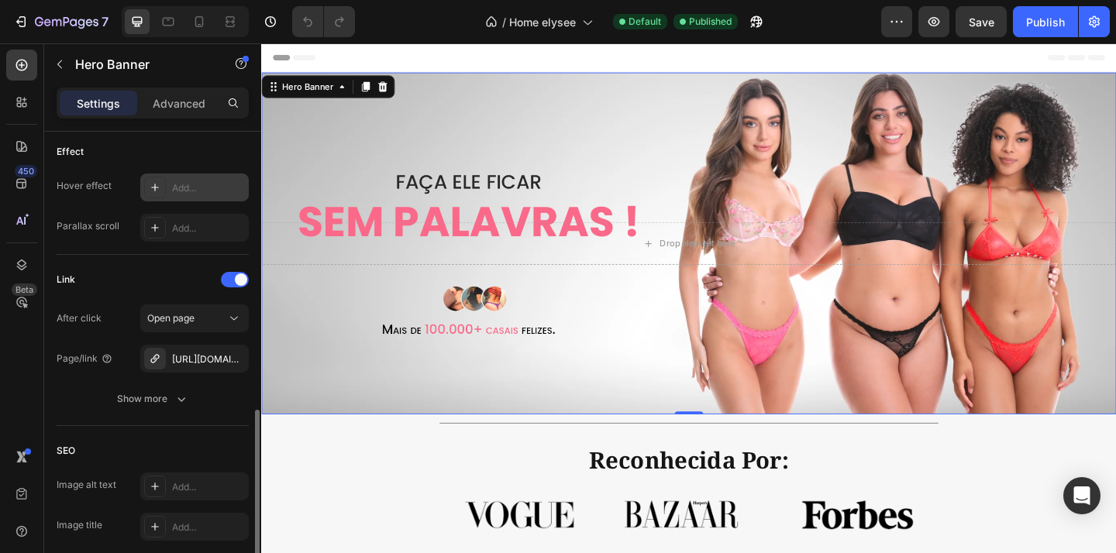
scroll to position [831, 0]
click at [190, 347] on div "https://peonylingerie.com/conjunto-de-strass-personalizado-cinta-liga-de-strass…" at bounding box center [194, 356] width 108 height 28
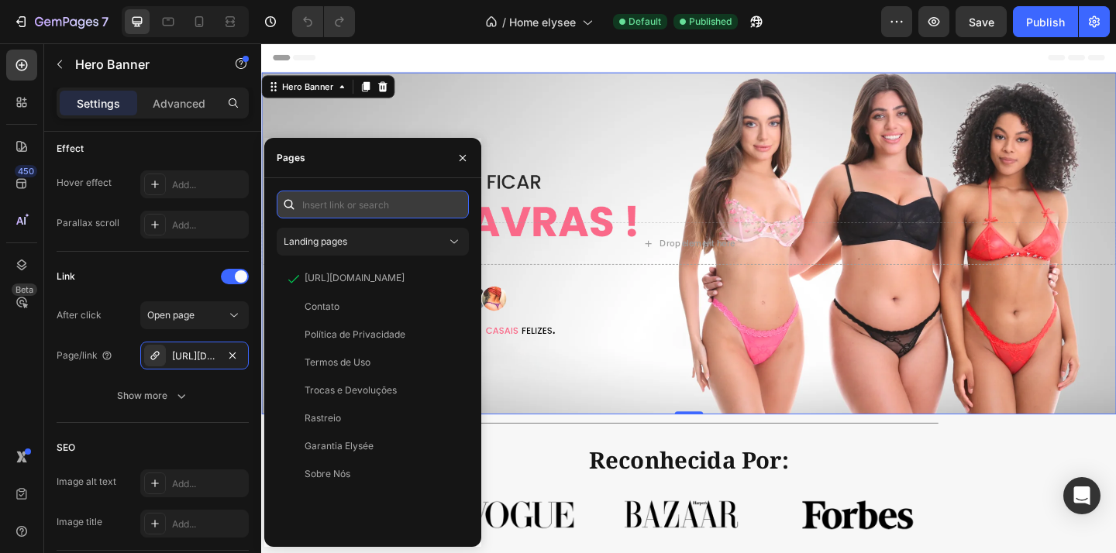
click at [373, 208] on input "text" at bounding box center [373, 205] width 192 height 28
paste input "https://elysebr.com/"
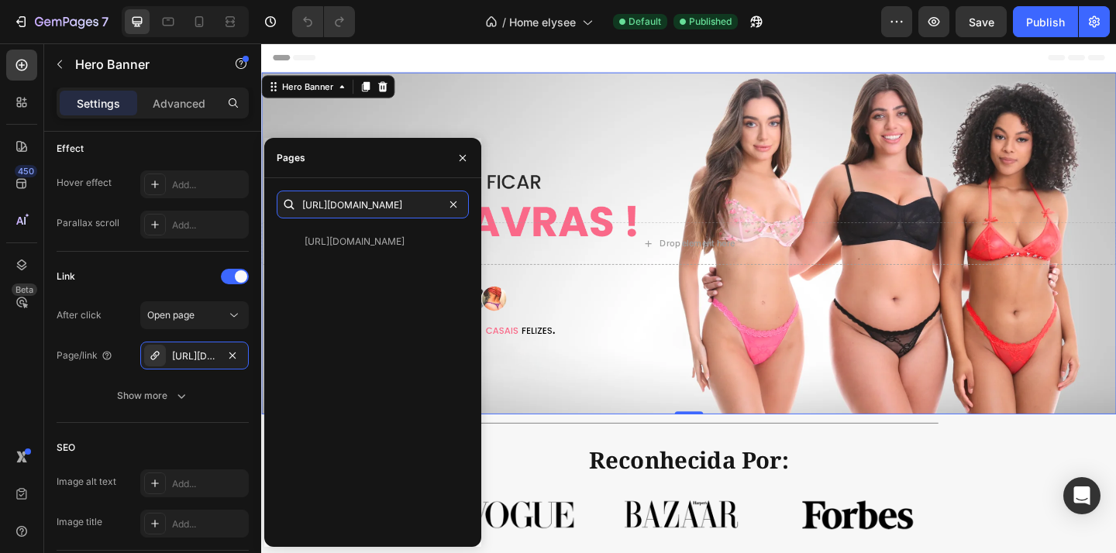
type input "https://elysebr.com/"
click at [404, 178] on div "https://elysebr.com/ https://elysebr.com/ View" at bounding box center [372, 362] width 217 height 369
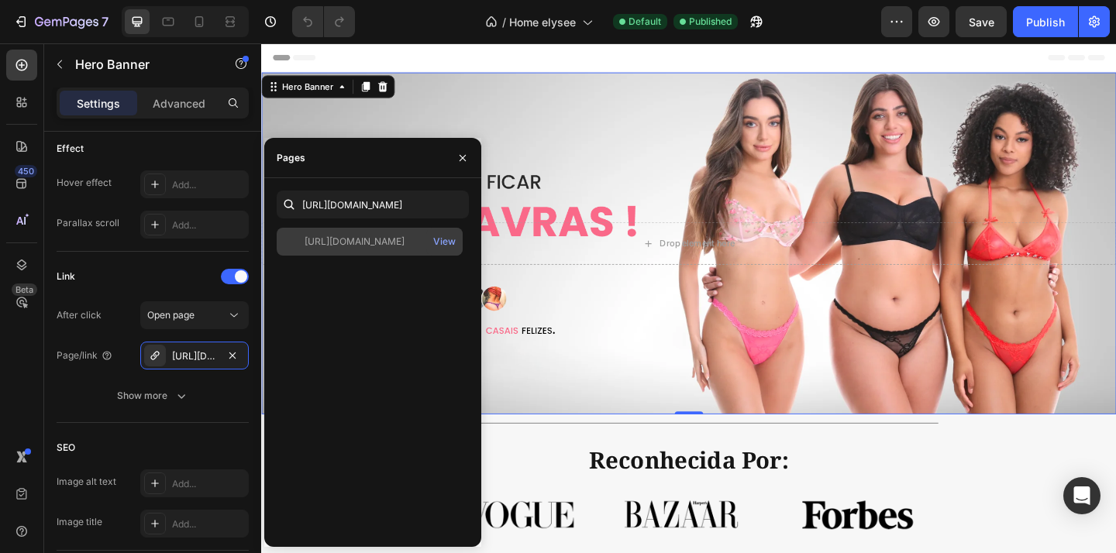
click at [378, 243] on div "https://elysebr.com/" at bounding box center [354, 242] width 100 height 14
click at [437, 243] on div "View" at bounding box center [444, 242] width 22 height 14
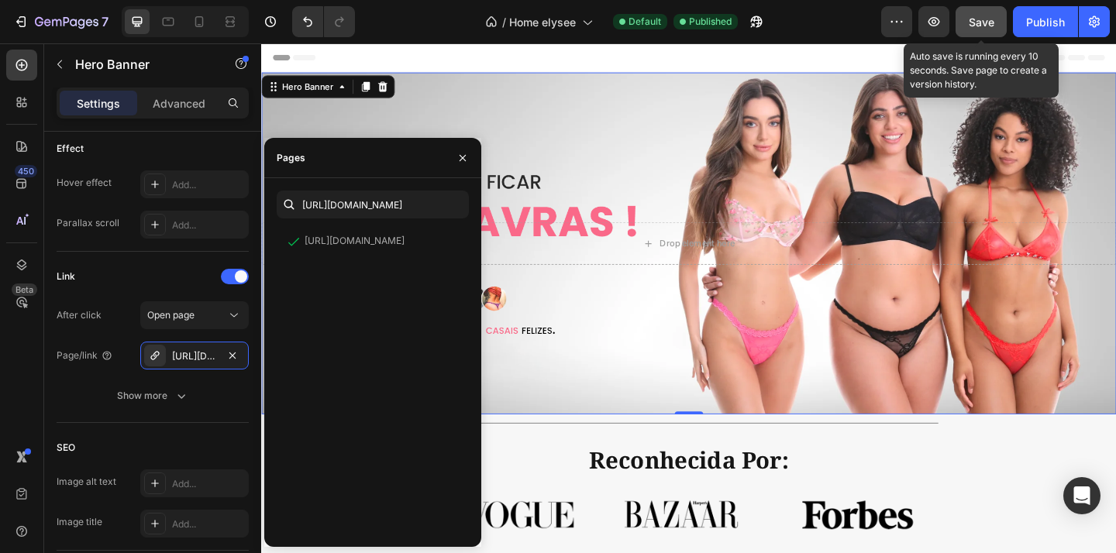
click at [973, 23] on span "Save" at bounding box center [981, 21] width 26 height 13
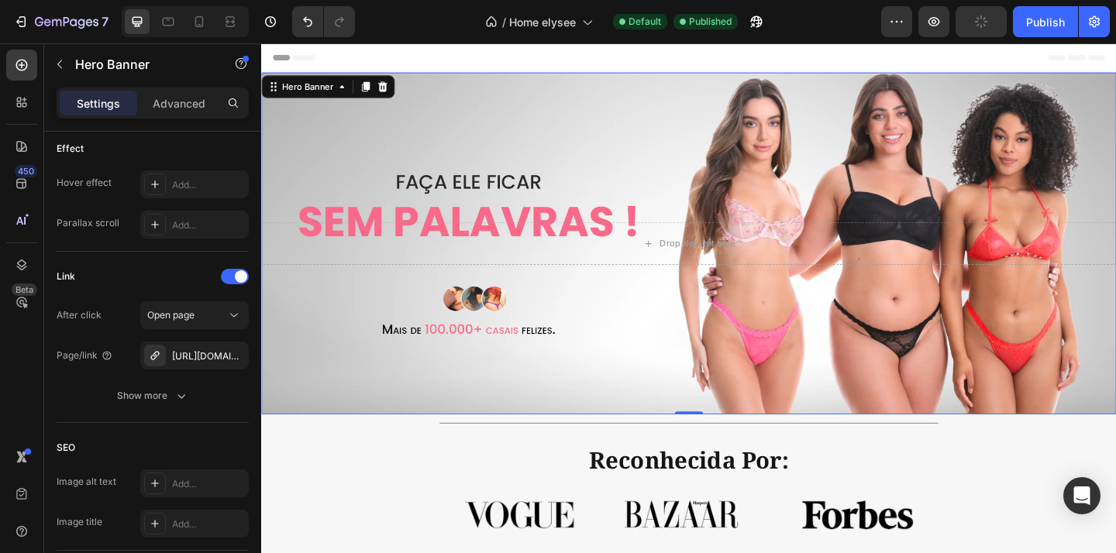
drag, startPoint x: 1050, startPoint y: 21, endPoint x: 1011, endPoint y: 41, distance: 43.7
click at [1050, 21] on div "Publish" at bounding box center [1045, 22] width 39 height 16
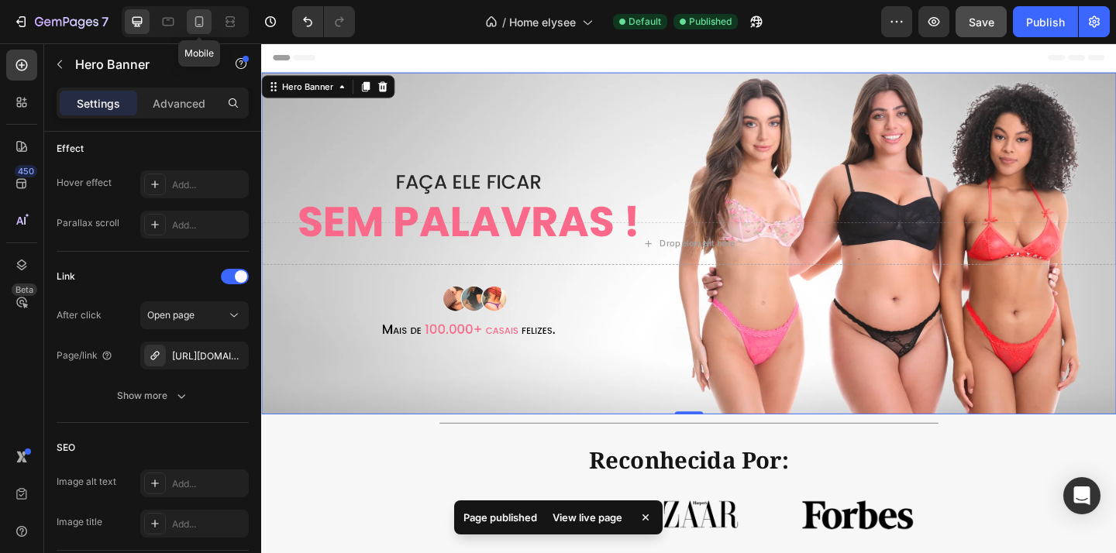
click at [195, 22] on icon at bounding box center [199, 21] width 9 height 11
type input "100"
type input "500"
type input "100%"
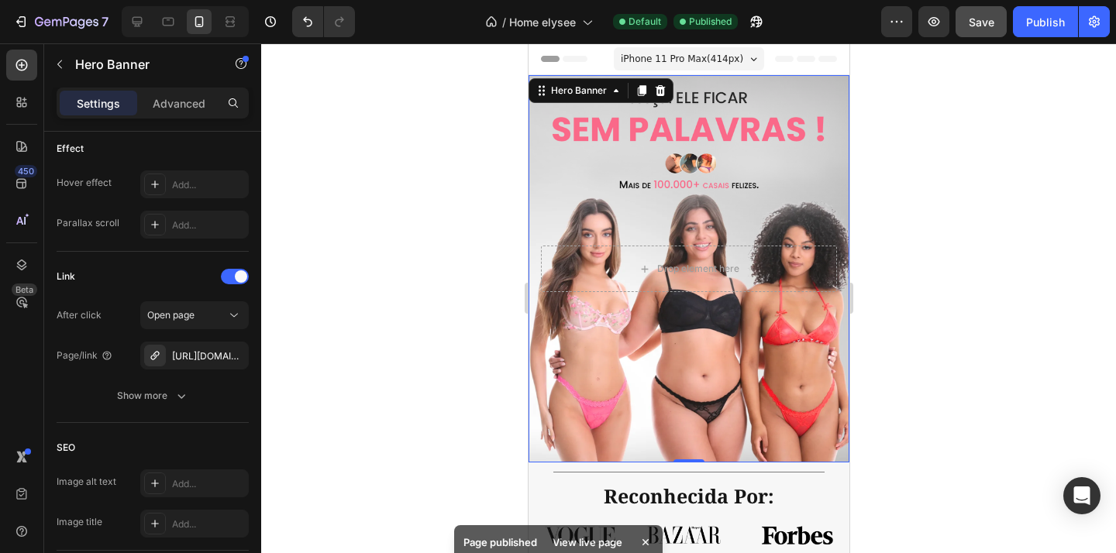
click at [705, 292] on div "Drop element here" at bounding box center [688, 268] width 321 height 71
